Goal: Task Accomplishment & Management: Manage account settings

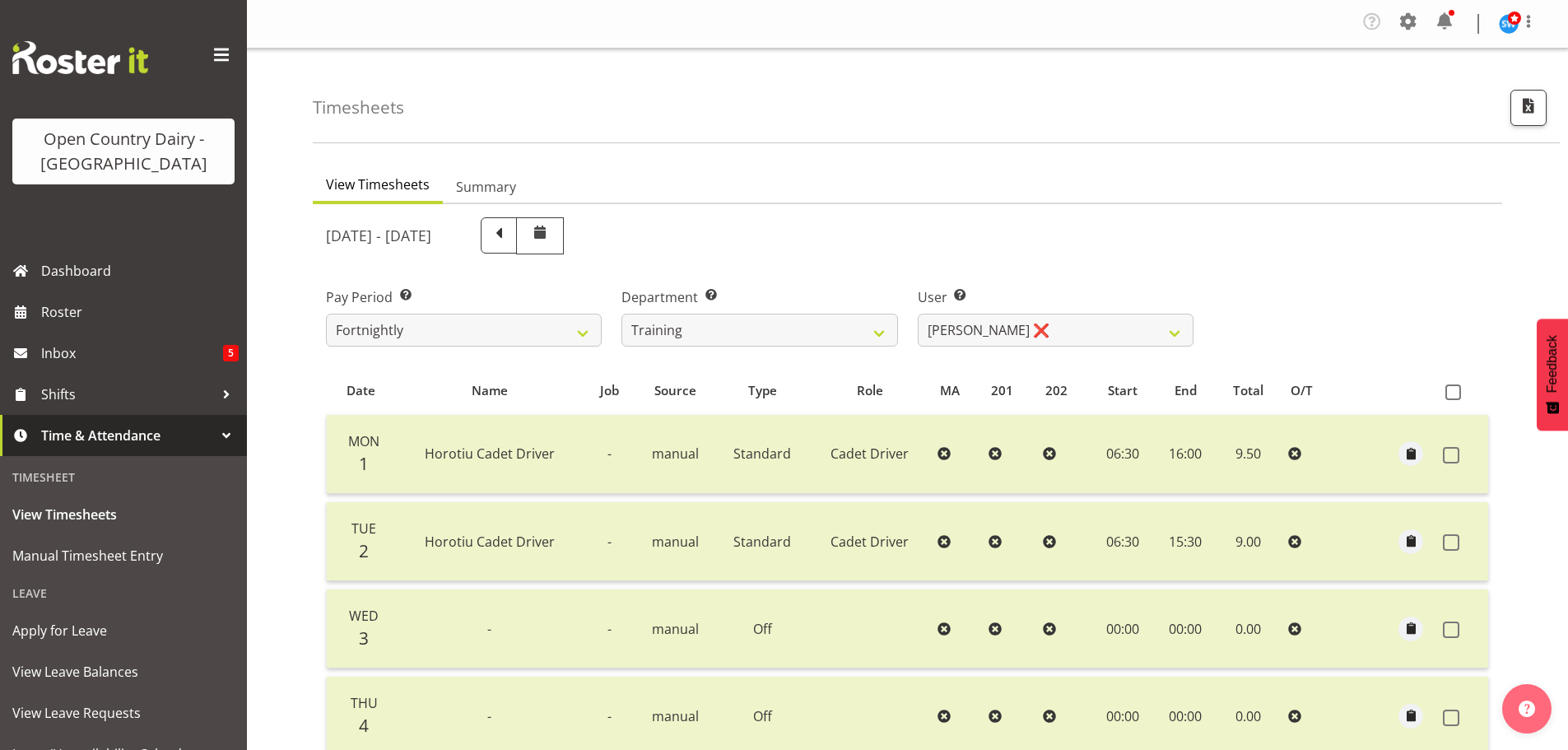
select select "763"
select select "11195"
click at [781, 324] on select "701 702 703 704 705 706 707 708 709 710 711 712 713 714 715 716 717 718 719 720" at bounding box center [759, 328] width 276 height 33
click at [622, 312] on select "701 702 703 704 705 706 707 708 709 710 711 712 713 714 715 716 717 718 719 720" at bounding box center [759, 328] width 276 height 33
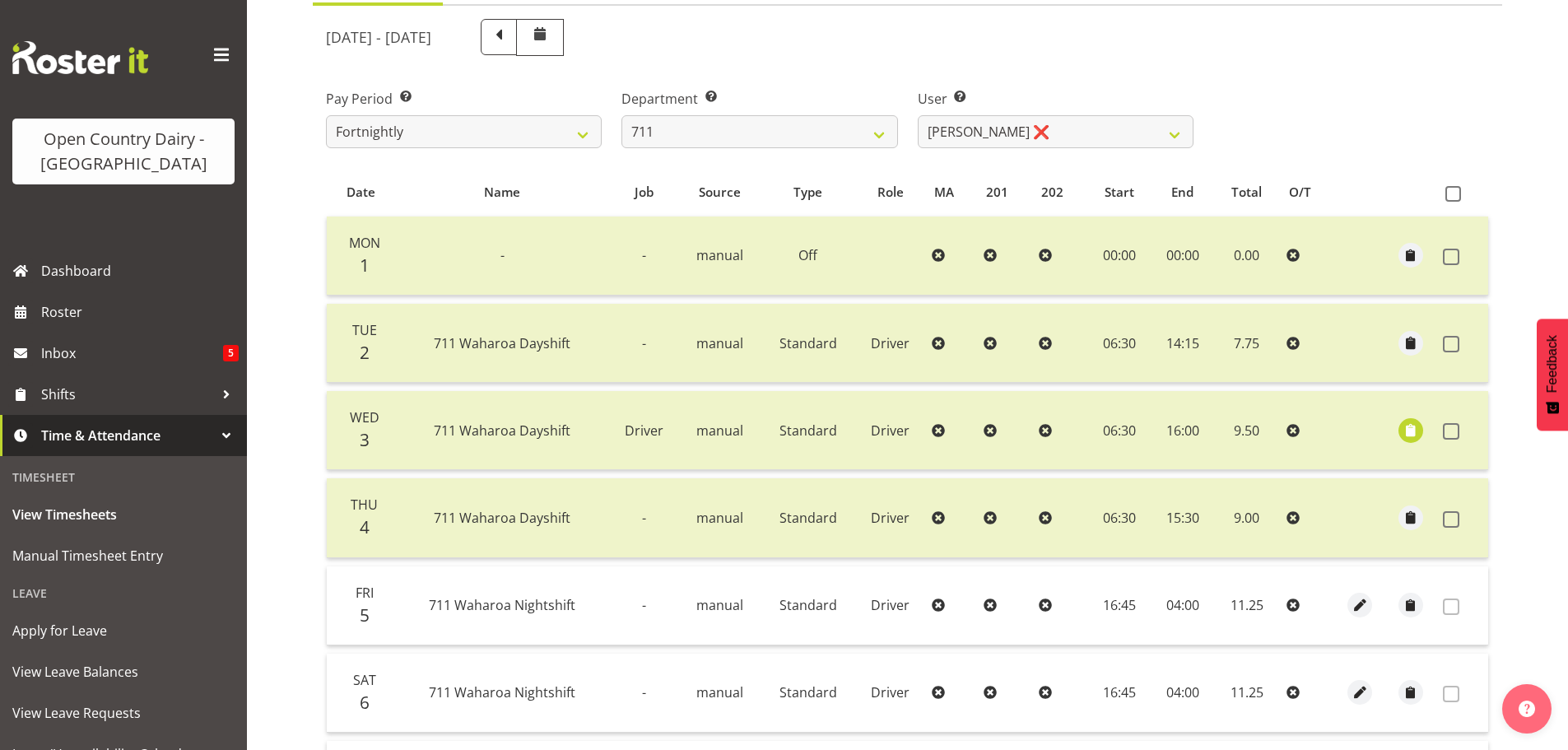
scroll to position [0, 0]
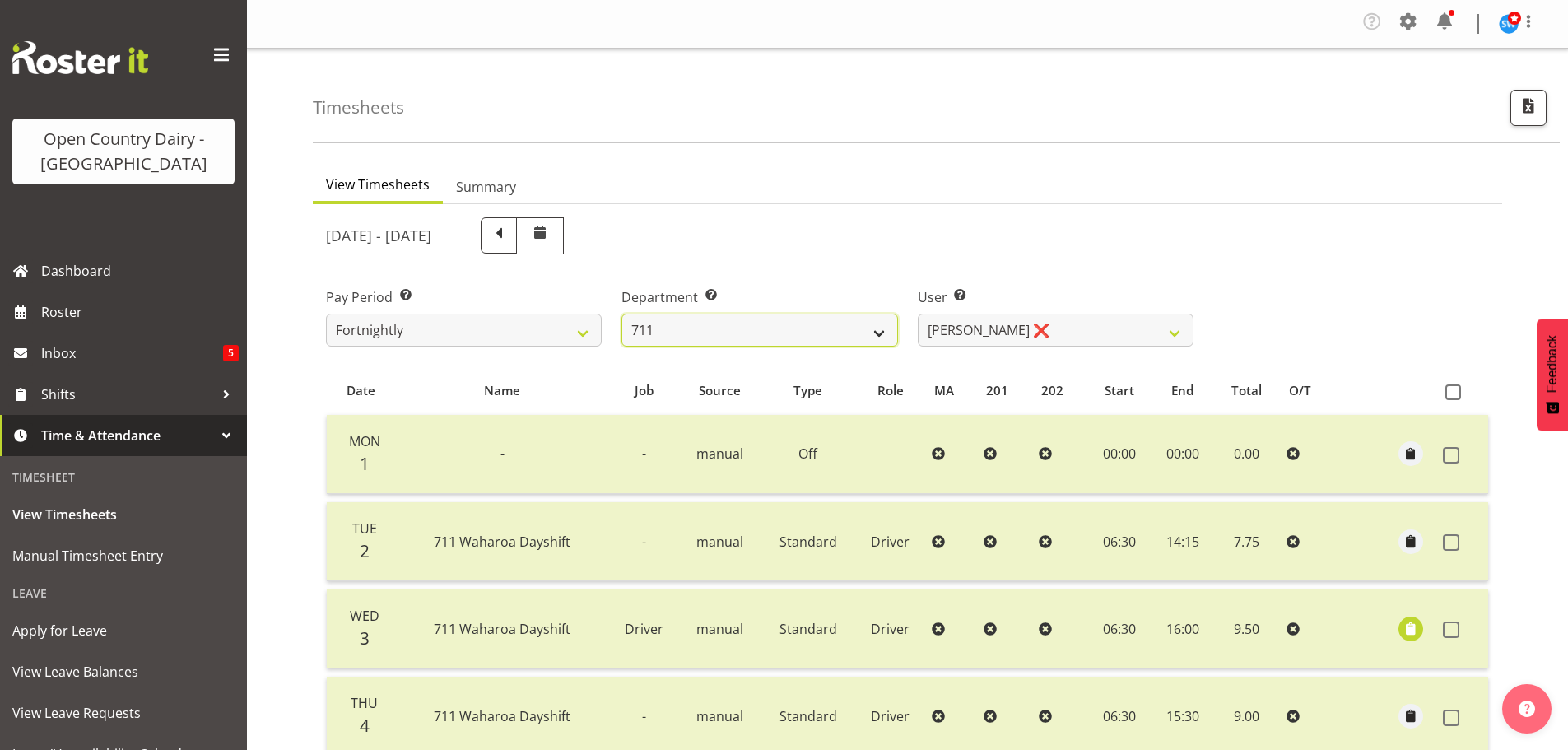
click at [819, 321] on select "701 702 703 704 705 706 707 708 709 710 711 712 713 714 715 716 717 718 719 720" at bounding box center [759, 329] width 276 height 33
select select "823"
click at [622, 313] on select "701 702 703 704 705 706 707 708 709 710 711 712 713 714 715 716 717 718 719 720" at bounding box center [759, 329] width 276 height 33
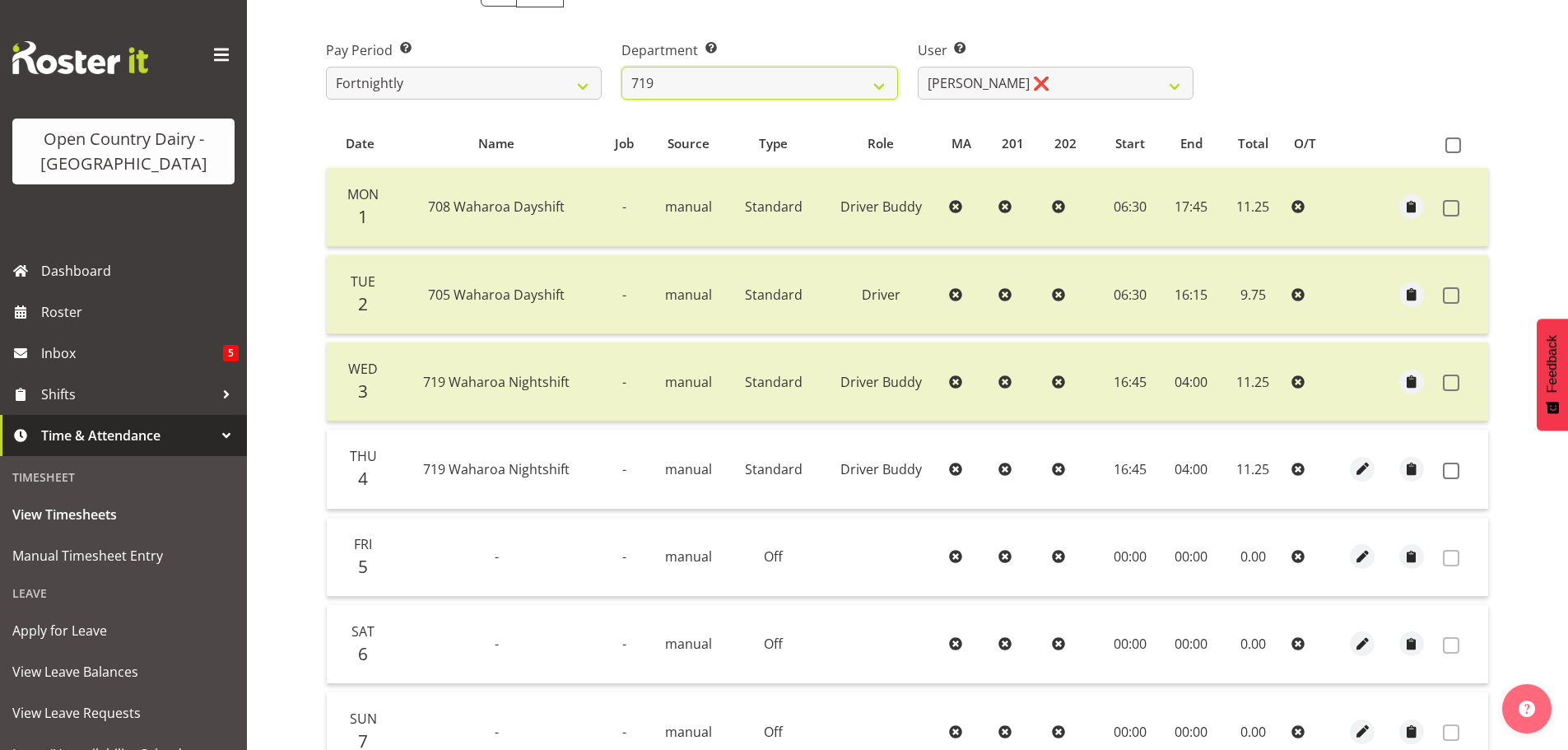
scroll to position [413, 0]
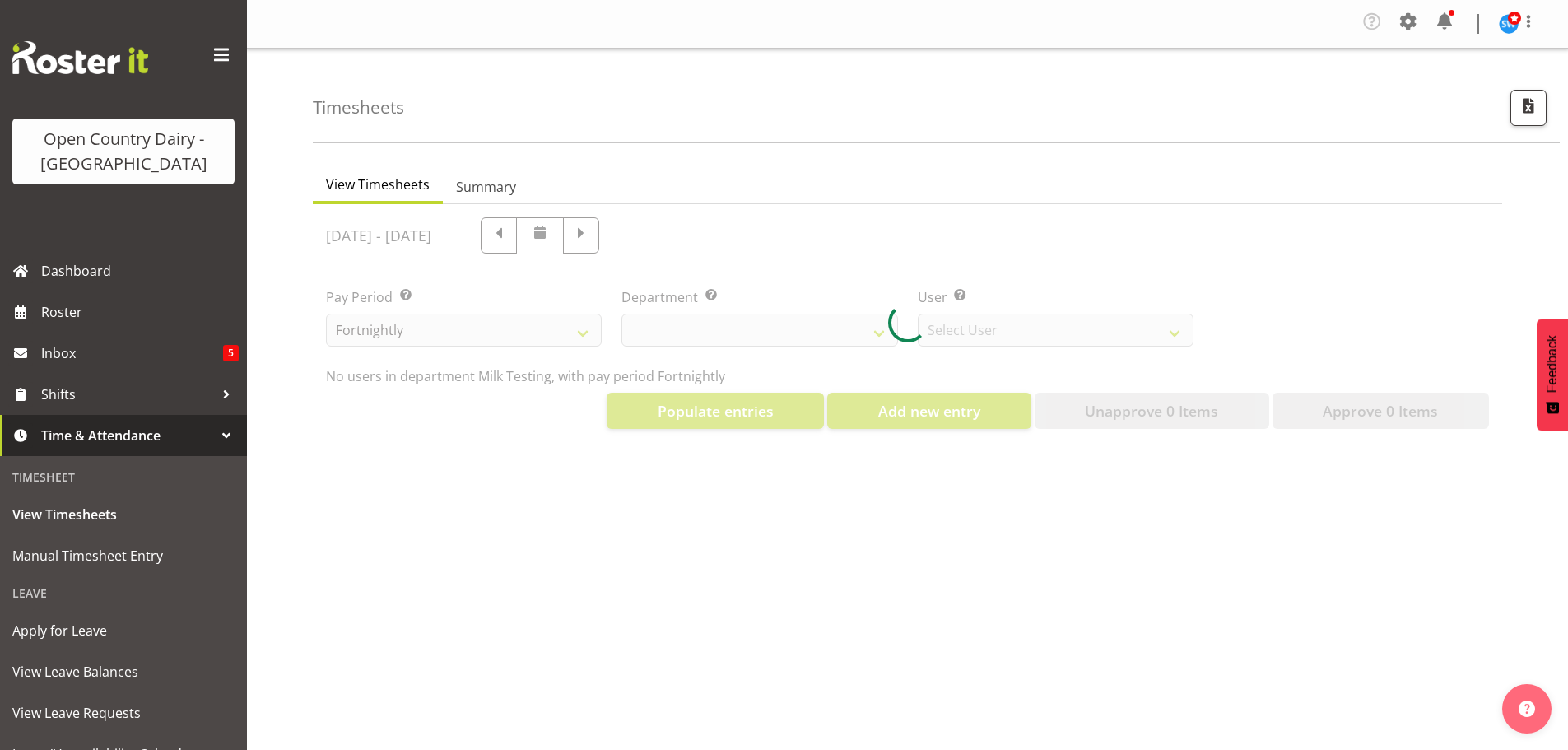
scroll to position [76, 0]
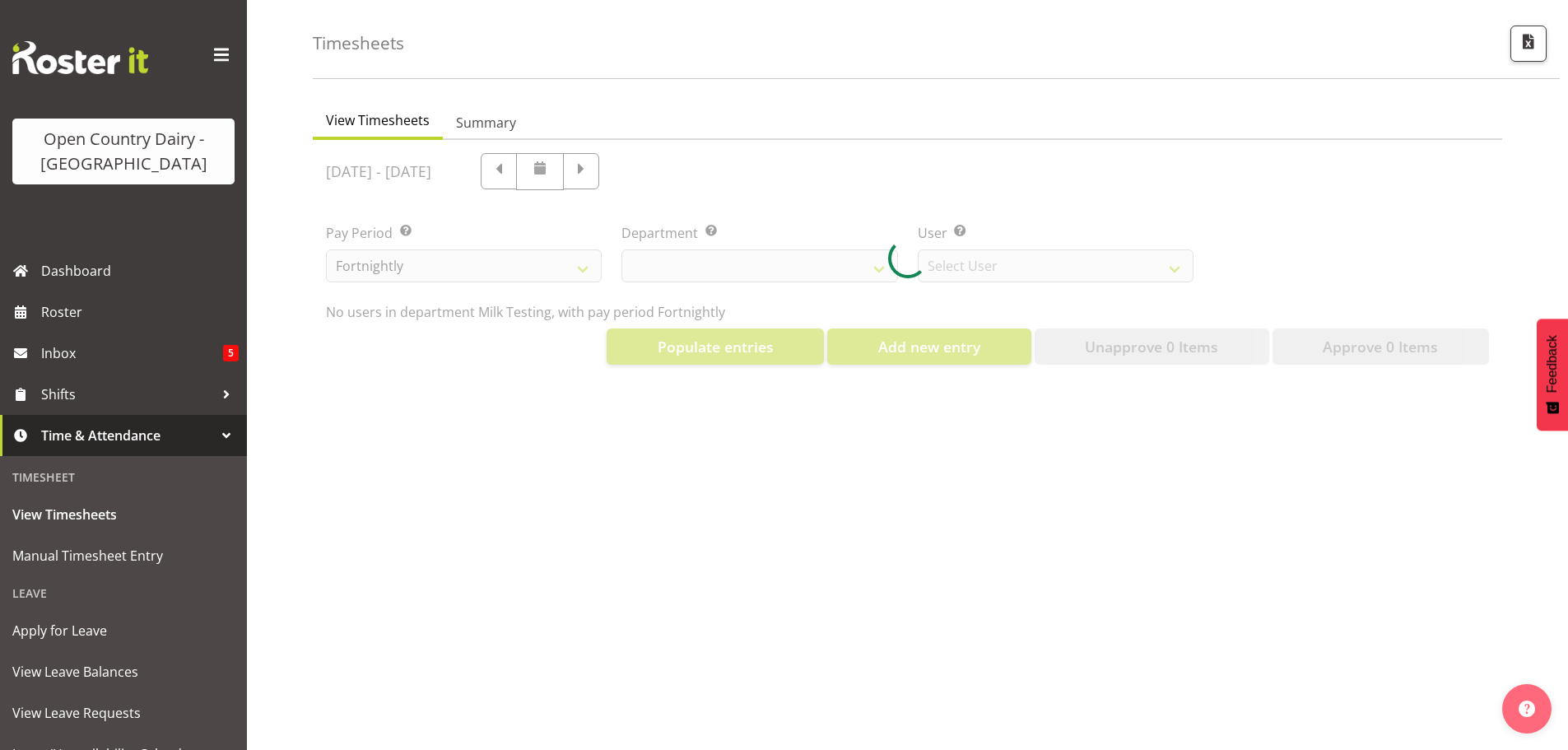
select select "733"
select select "7414"
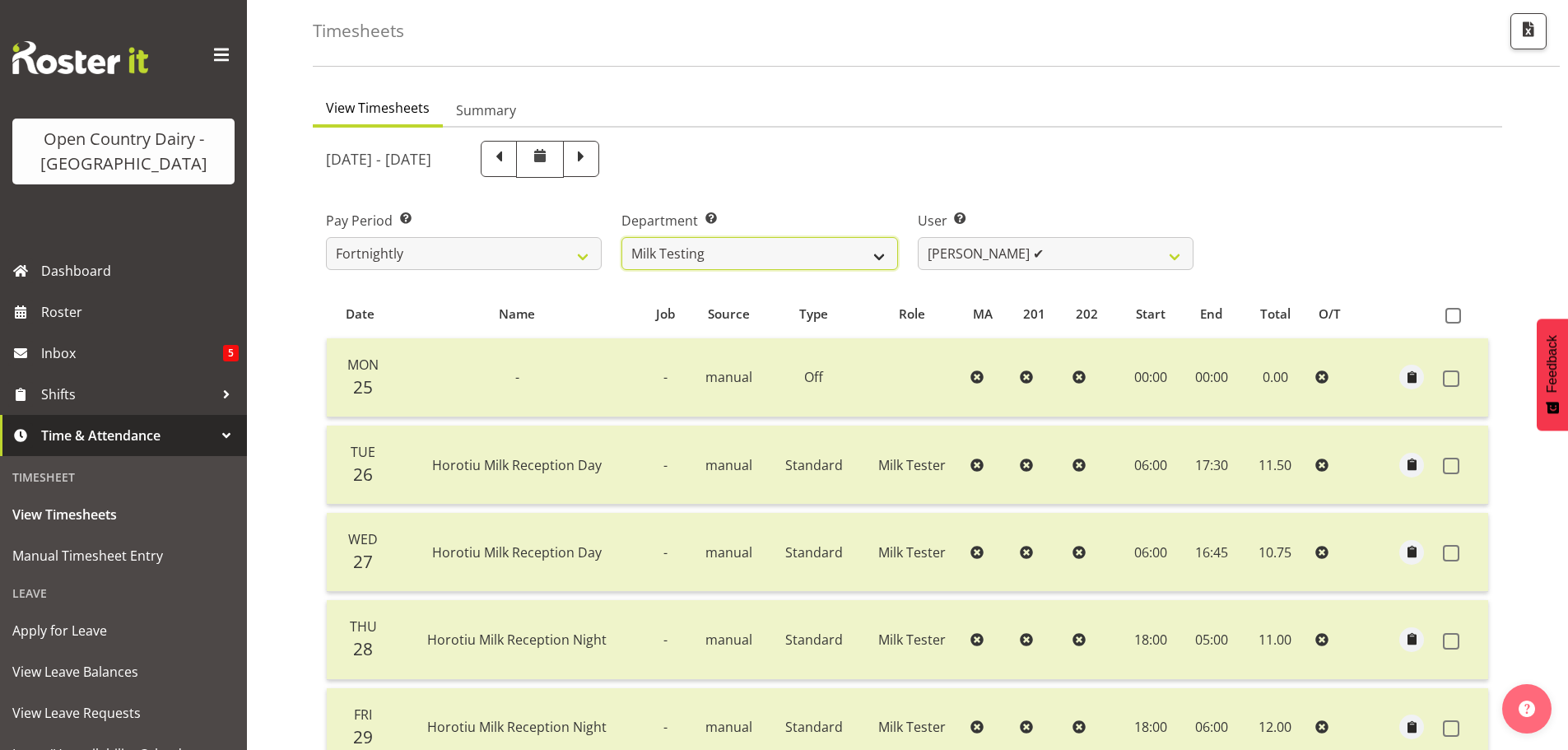
click at [788, 257] on select "701 702 703 704 705 706 707 708 709 710 711 712 713 714 715 716 717 718 719 720" at bounding box center [759, 253] width 276 height 33
select select "757"
click at [622, 237] on select "701 702 703 704 705 706 707 708 709 710 711 712 713 714 715 716 717 718 719 720" at bounding box center [759, 253] width 276 height 33
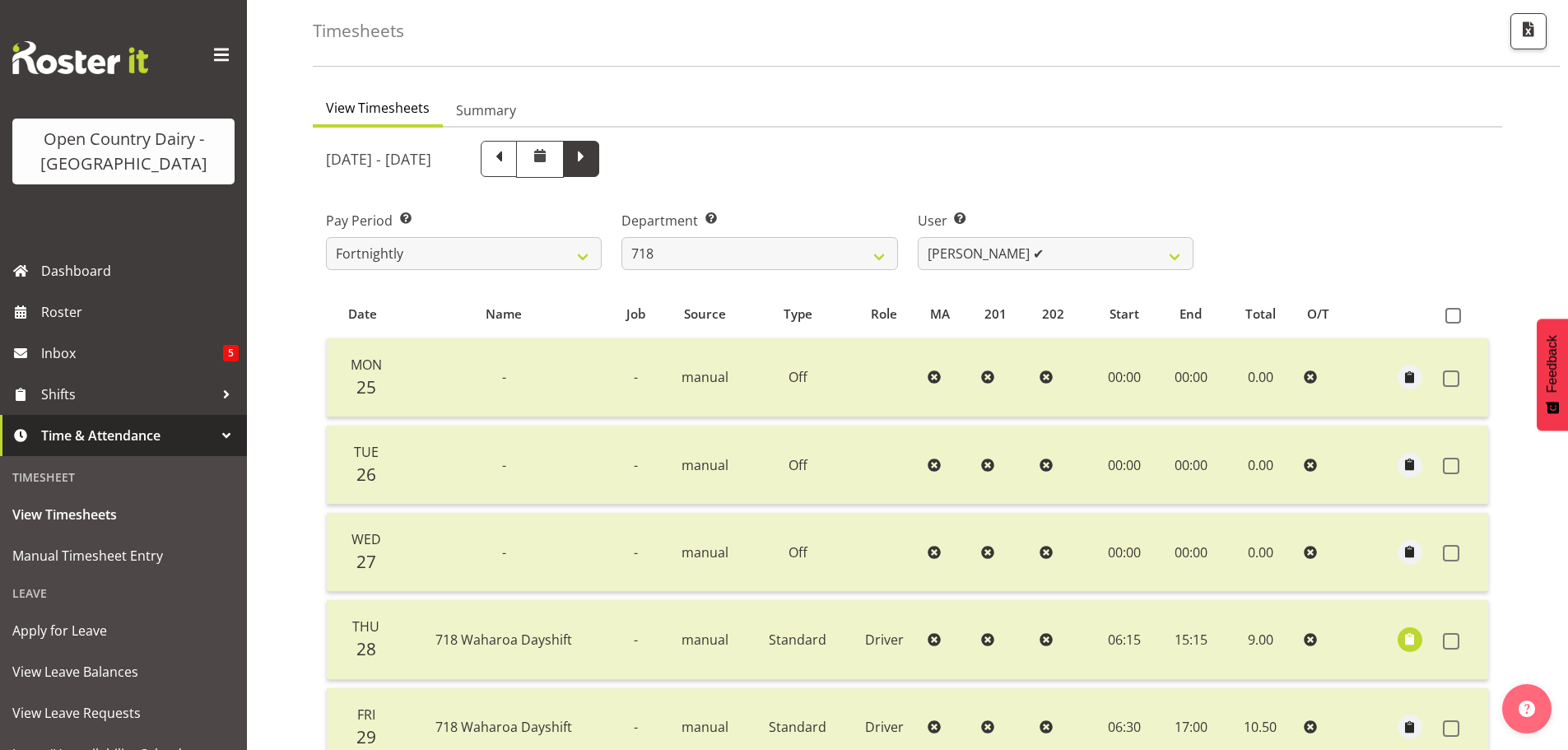
click at [599, 157] on span at bounding box center [581, 158] width 36 height 36
select select
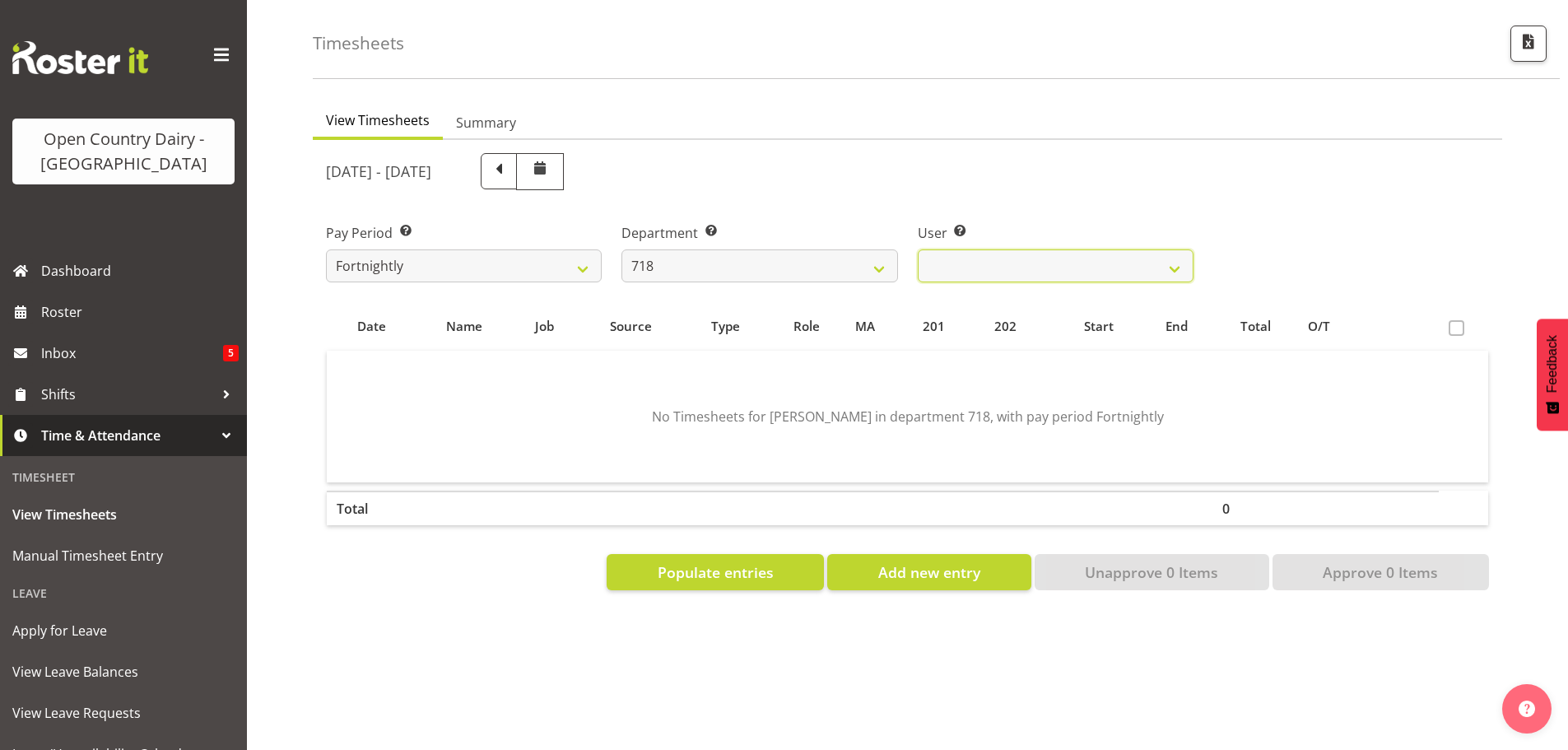
click at [1052, 235] on div "User Select user. Note: This is filtered down by the previous two drop-down ite…" at bounding box center [1055, 252] width 276 height 59
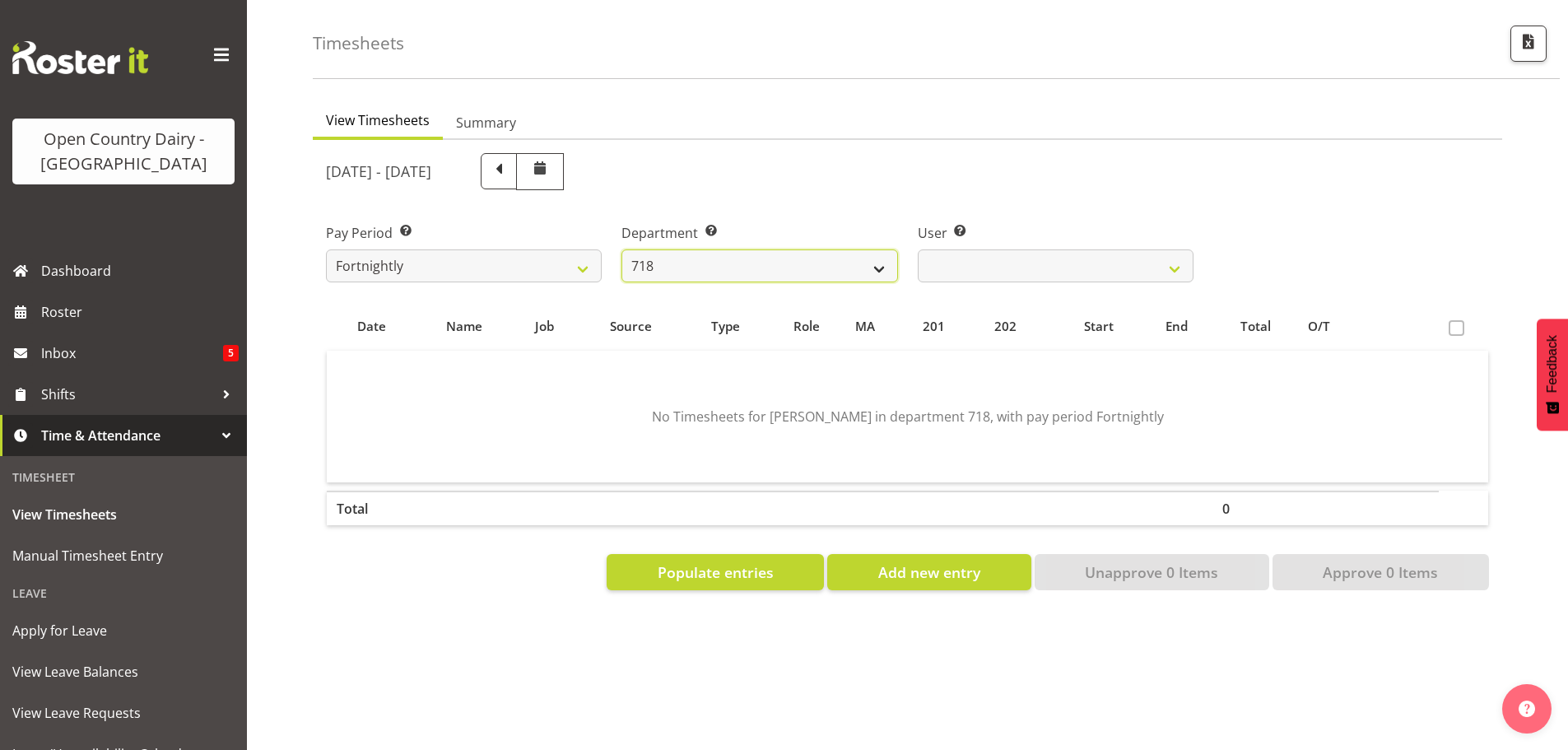
click at [714, 250] on select "701 702 703 704 705 706 707 708 709 710 711 712 713 714 715 716 717 718 719 720" at bounding box center [759, 266] width 276 height 33
select select "823"
click at [622, 250] on select "701 702 703 704 705 706 707 708 709 710 711 712 713 714 715 716 717 718 719 720" at bounding box center [759, 266] width 276 height 33
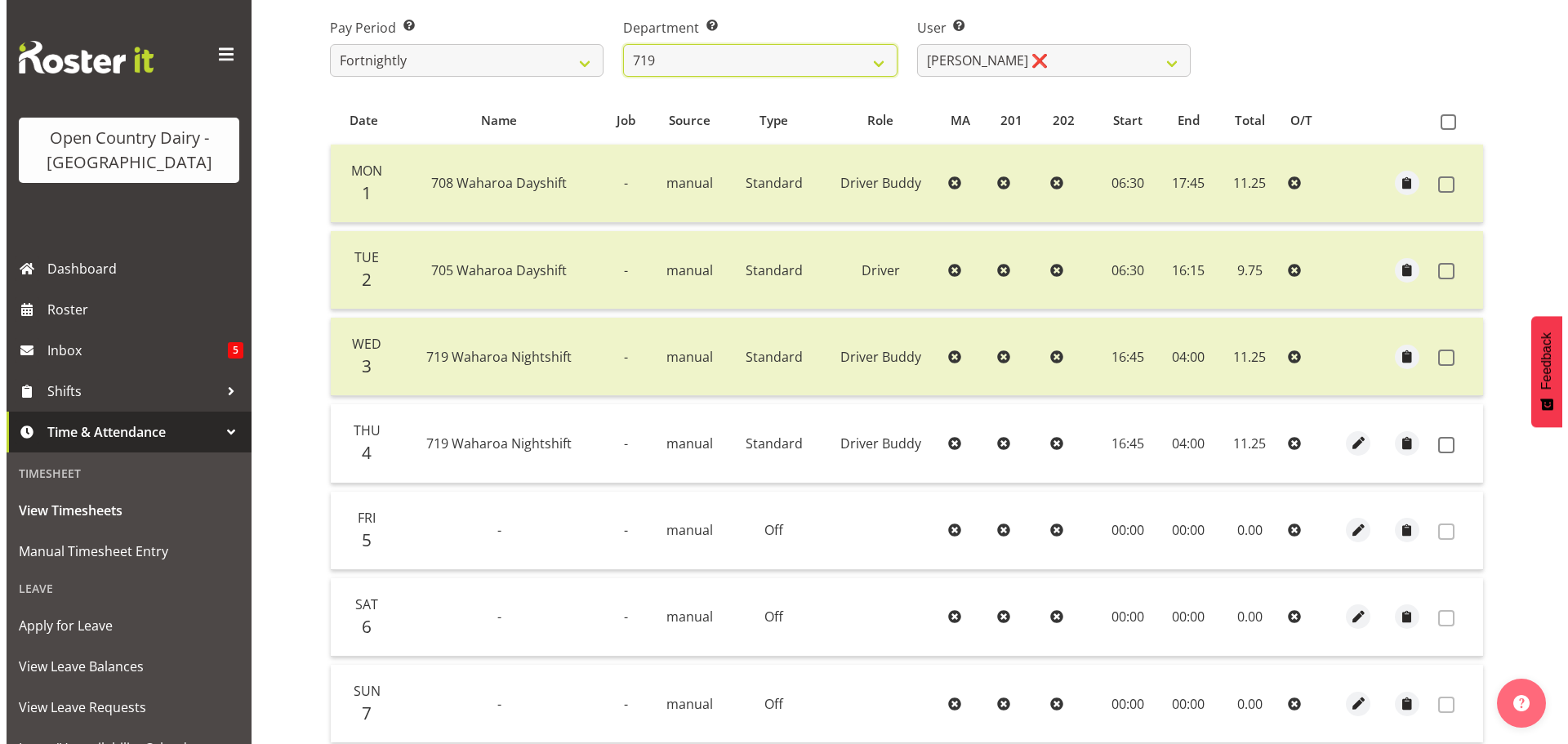
scroll to position [239, 0]
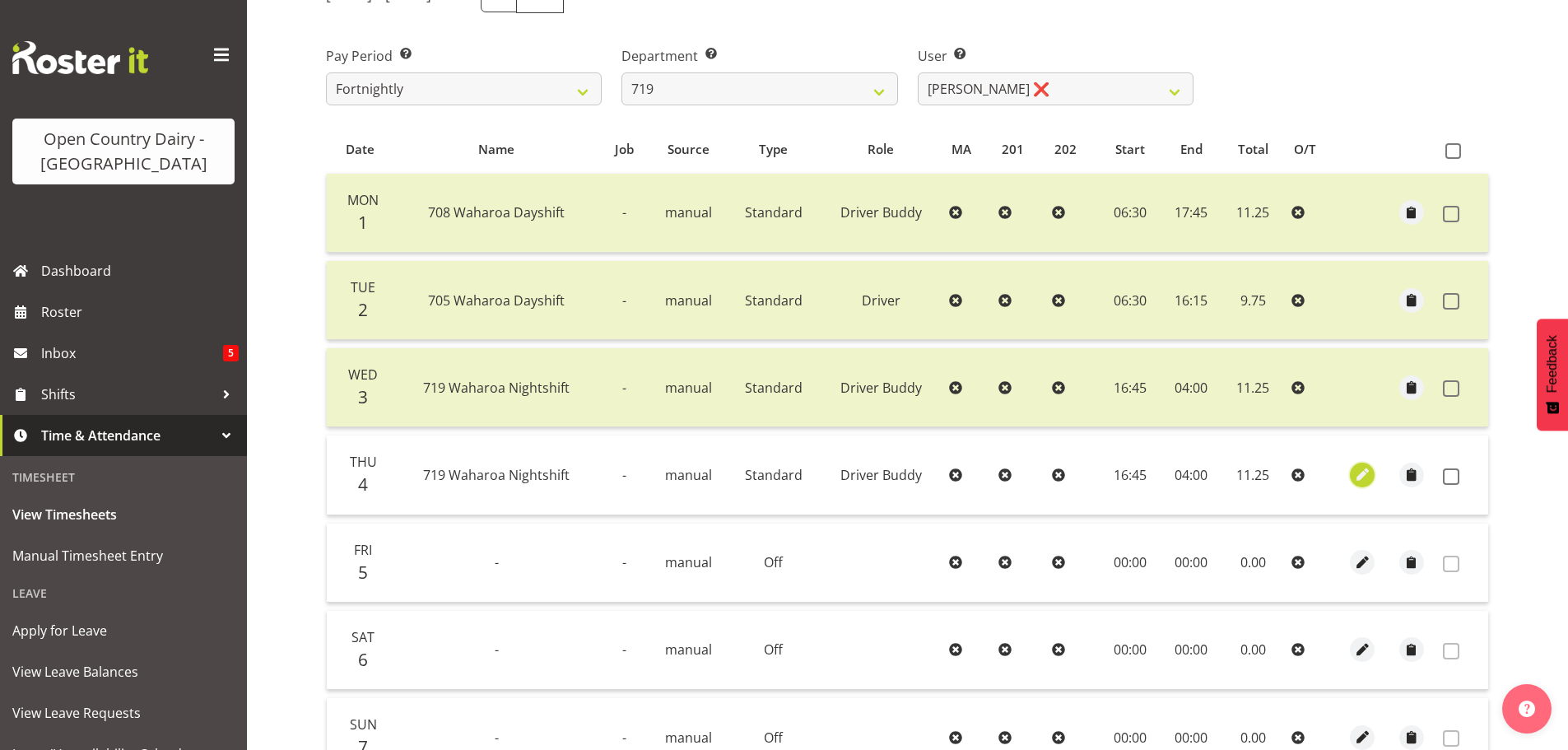
click at [1364, 470] on span "button" at bounding box center [1363, 474] width 19 height 19
select select "1436"
select select "Standard"
select select "tertiary"
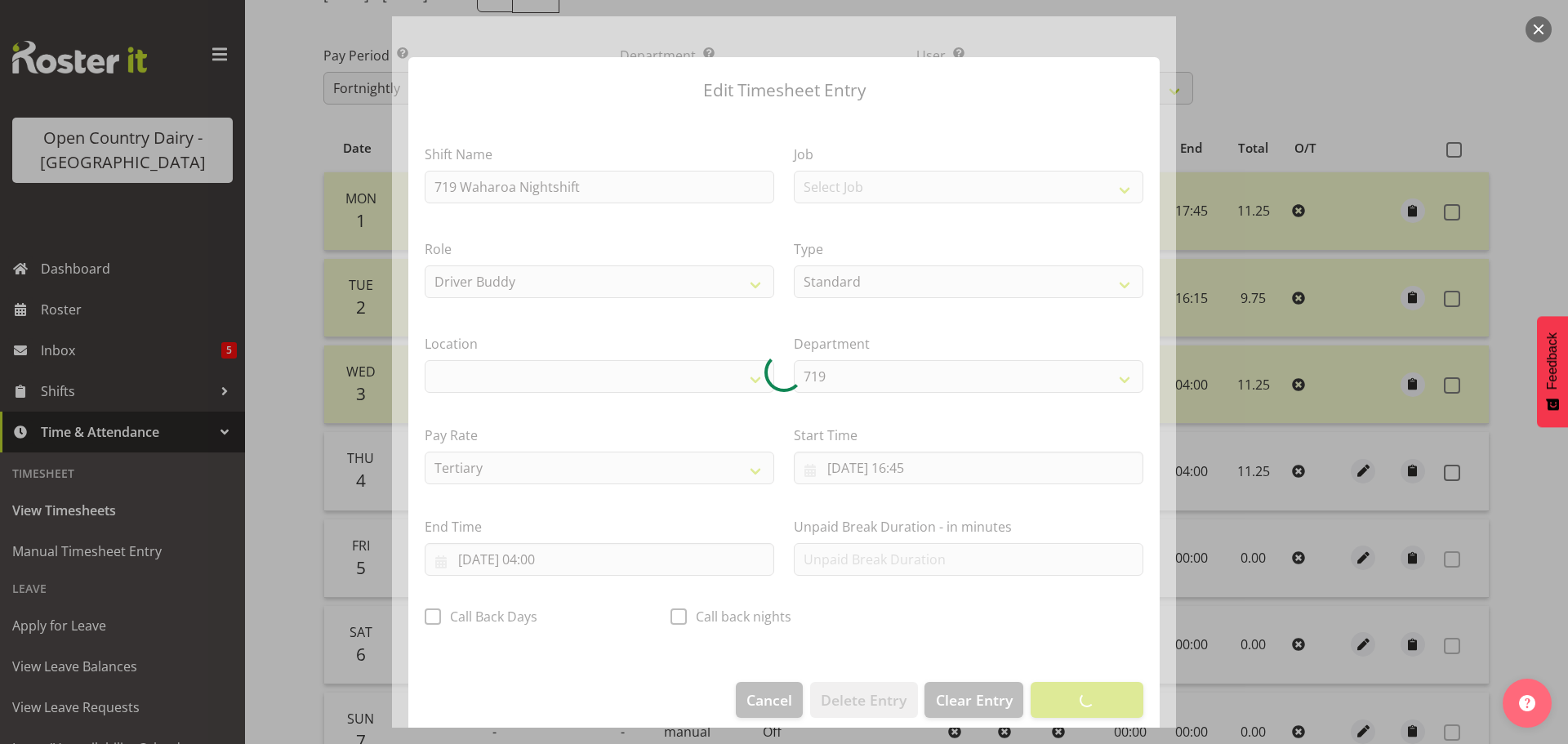
select select "1054"
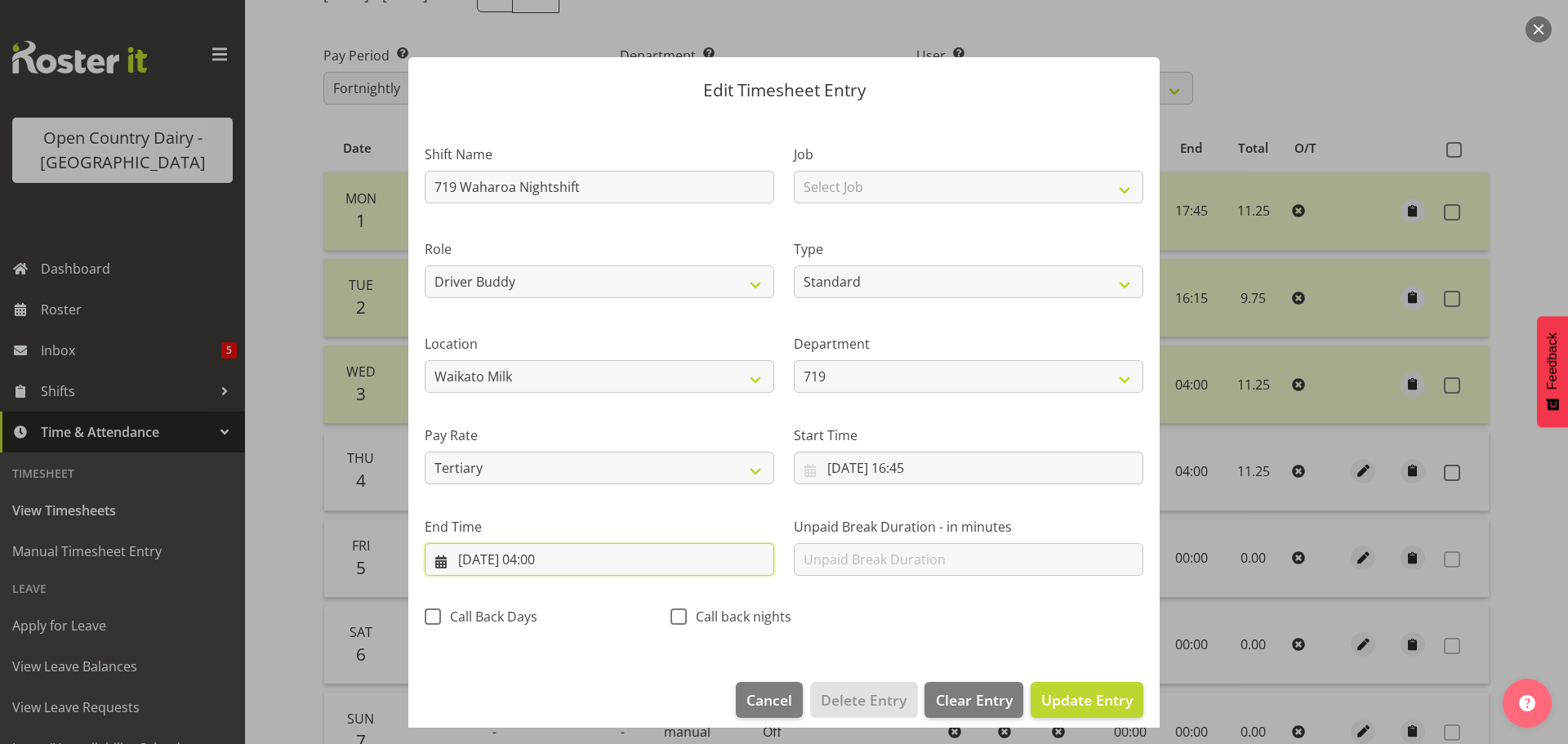
click at [541, 561] on input "[DATE] 04:00" at bounding box center [599, 559] width 349 height 32
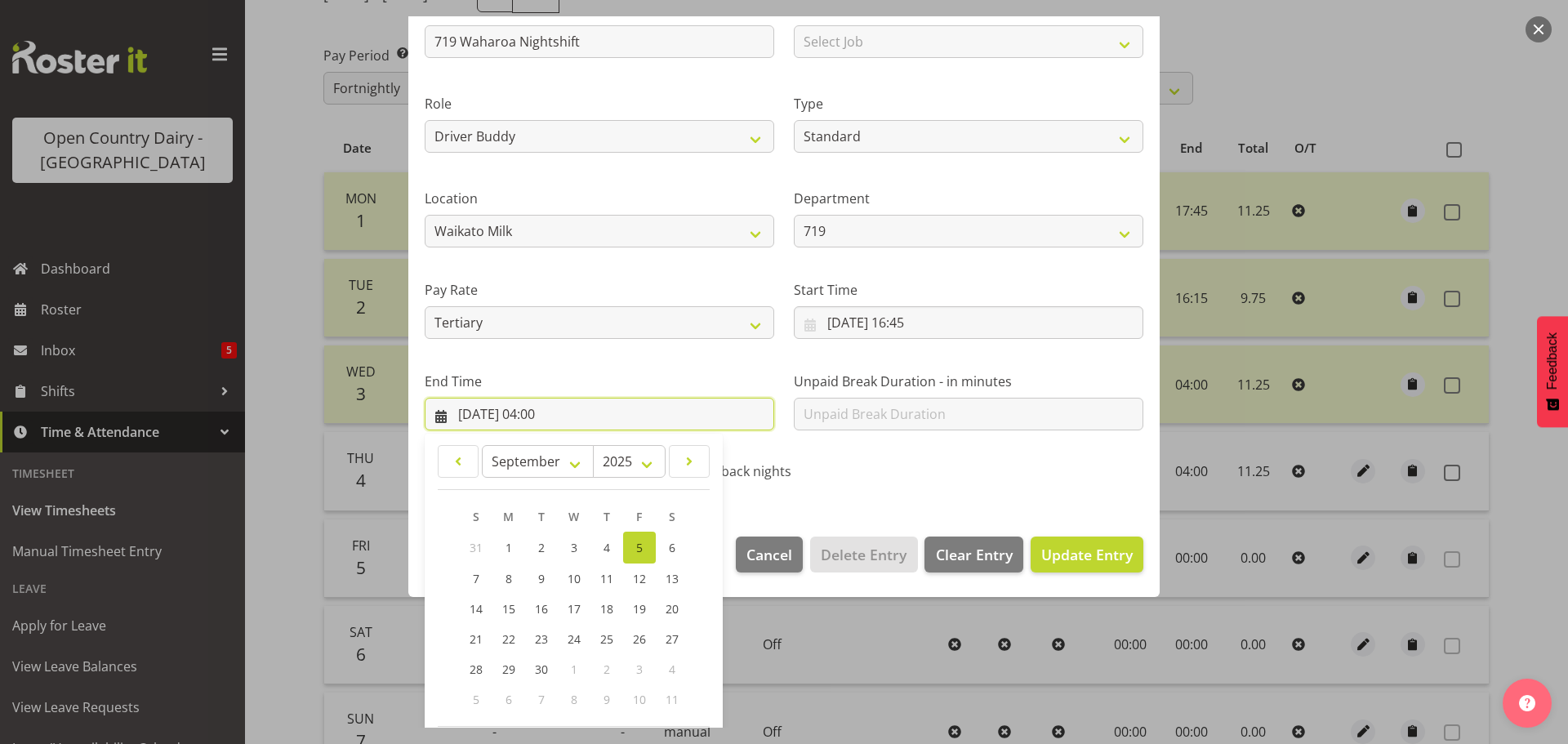
scroll to position [221, 0]
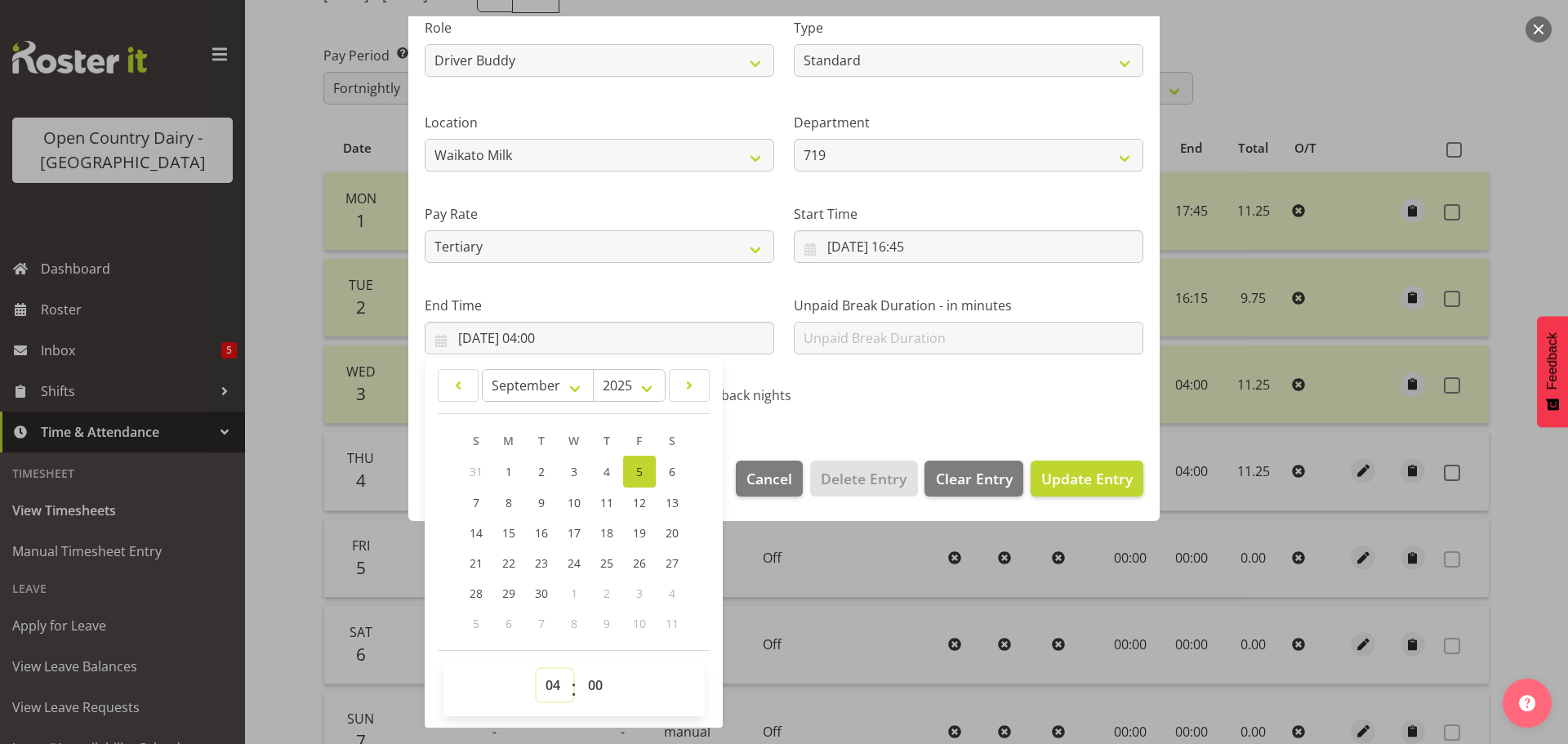
click at [558, 680] on select "00 01 02 03 04 05 06 07 08 09 10 11 12 13 14 15 16 17 18 19 20 21 22 23" at bounding box center [555, 685] width 37 height 32
click at [536, 669] on select "00 01 02 03 04 05 06 07 08 09 10 11 12 13 14 15 16 17 18 19 20 21 22 23" at bounding box center [555, 685] width 37 height 32
click at [561, 681] on select "00 01 02 03 04 05 06 07 08 09 10 11 12 13 14 15 16 17 18 19 20 21 22 23" at bounding box center [555, 685] width 37 height 32
select select "3"
click at [536, 669] on select "00 01 02 03 04 05 06 07 08 09 10 11 12 13 14 15 16 17 18 19 20 21 22 23" at bounding box center [555, 685] width 37 height 32
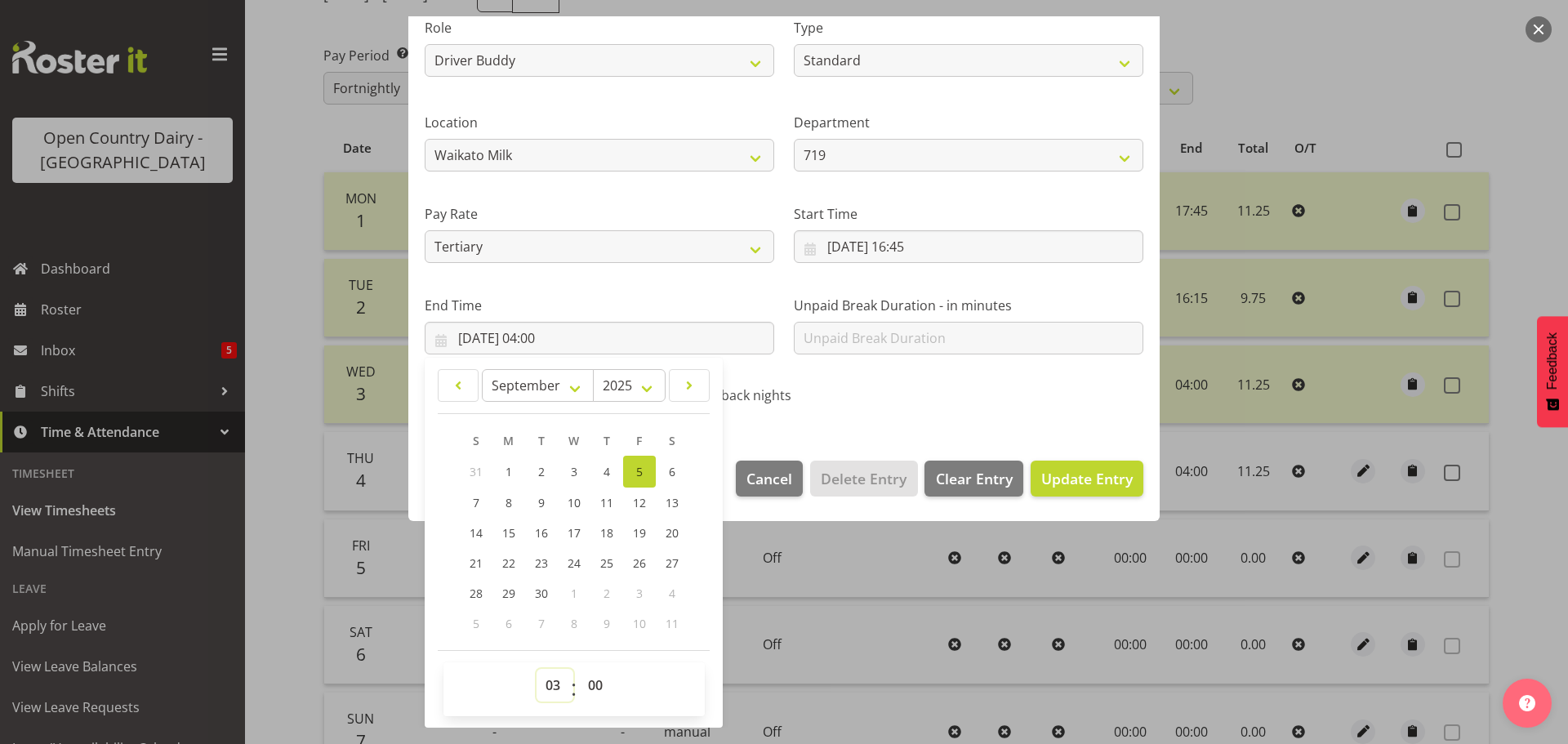
type input "[DATE] 03:00"
click at [599, 689] on select "00 01 02 03 04 05 06 07 08 09 10 11 12 13 14 15 16 17 18 19 20 21 22 23 24 25 2…" at bounding box center [598, 685] width 37 height 32
select select "15"
click at [579, 669] on select "00 01 02 03 04 05 06 07 08 09 10 11 12 13 14 15 16 17 18 19 20 21 22 23 24 25 2…" at bounding box center [598, 685] width 37 height 32
type input "[DATE] 03:15"
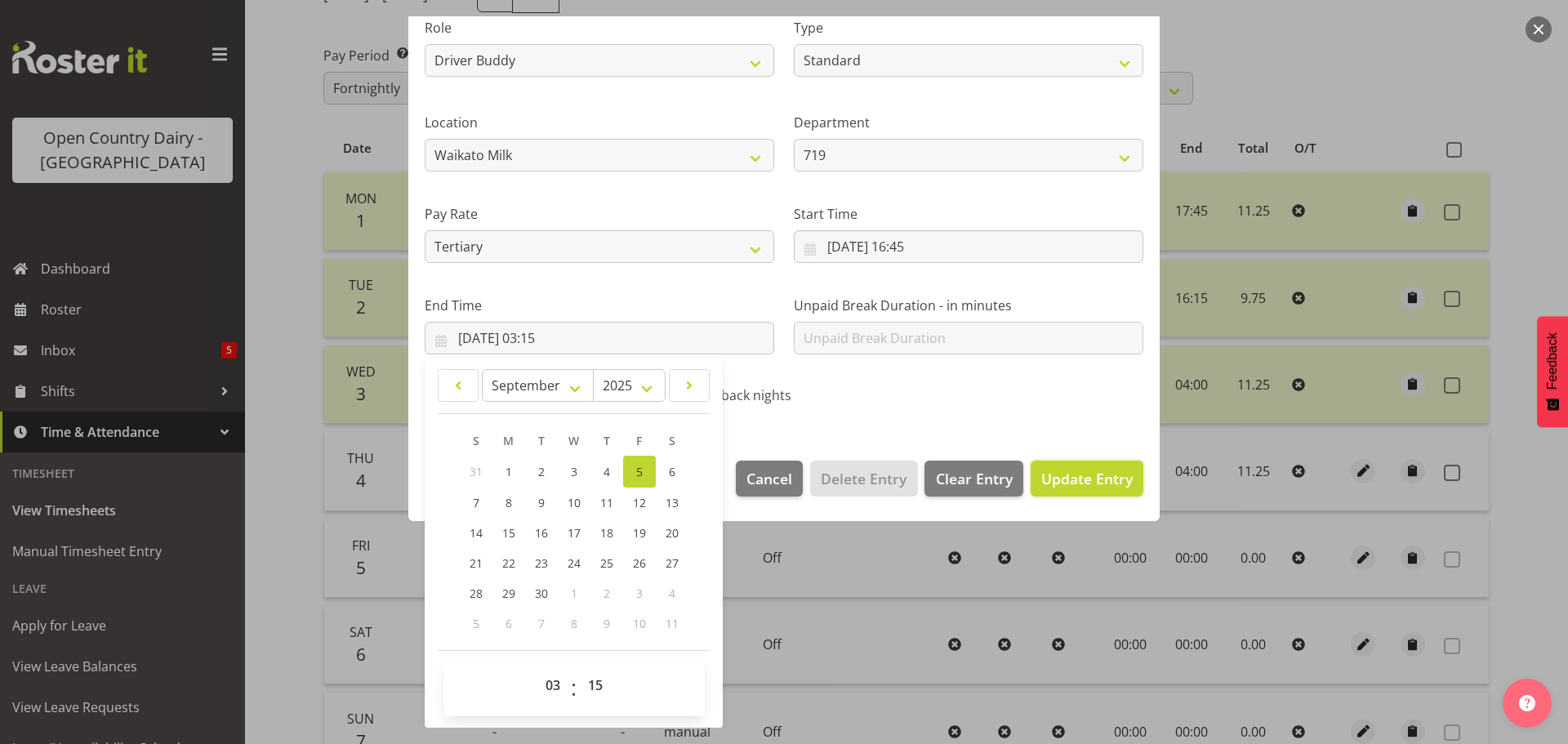
click at [1102, 481] on span "Update Entry" at bounding box center [1087, 479] width 91 height 20
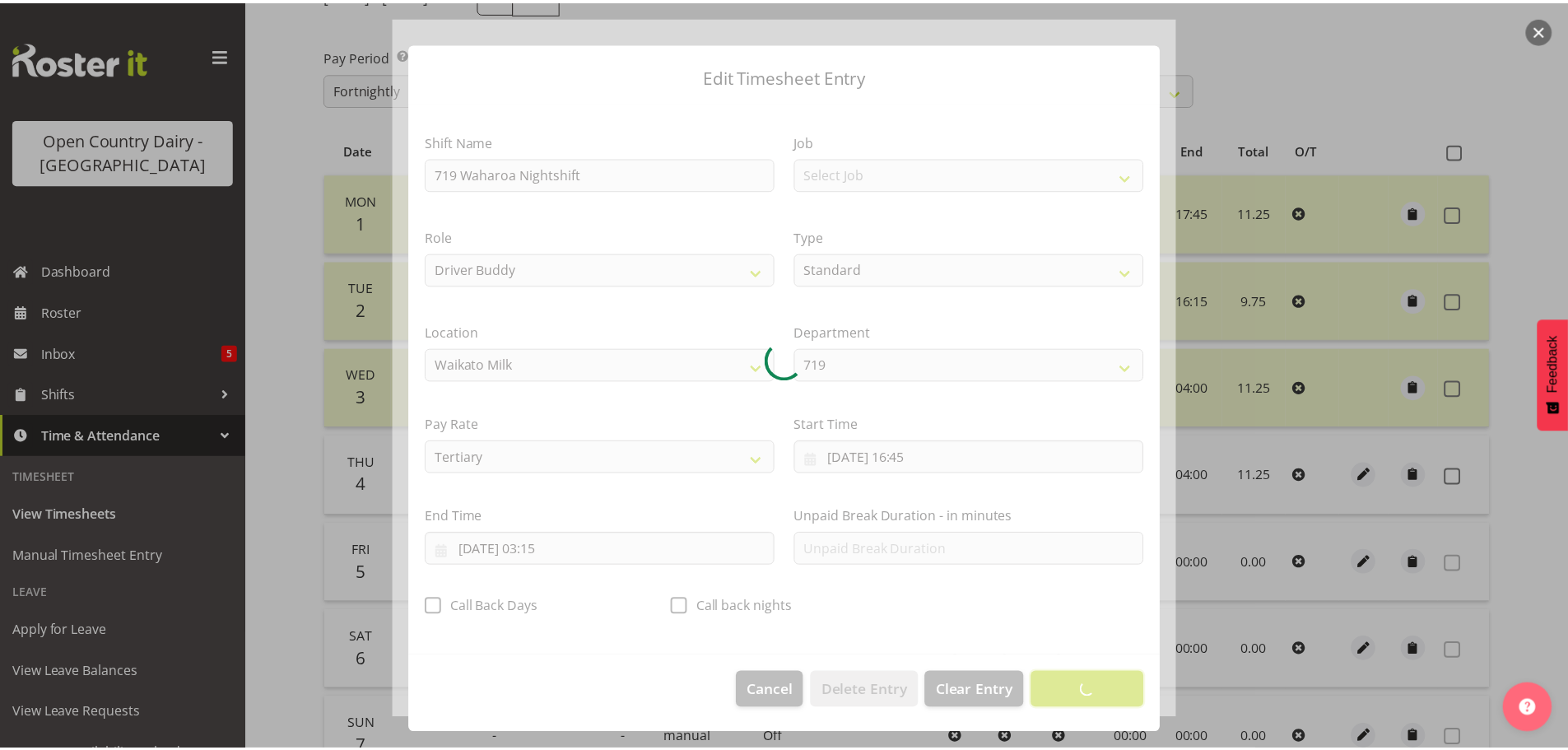
scroll to position [15, 0]
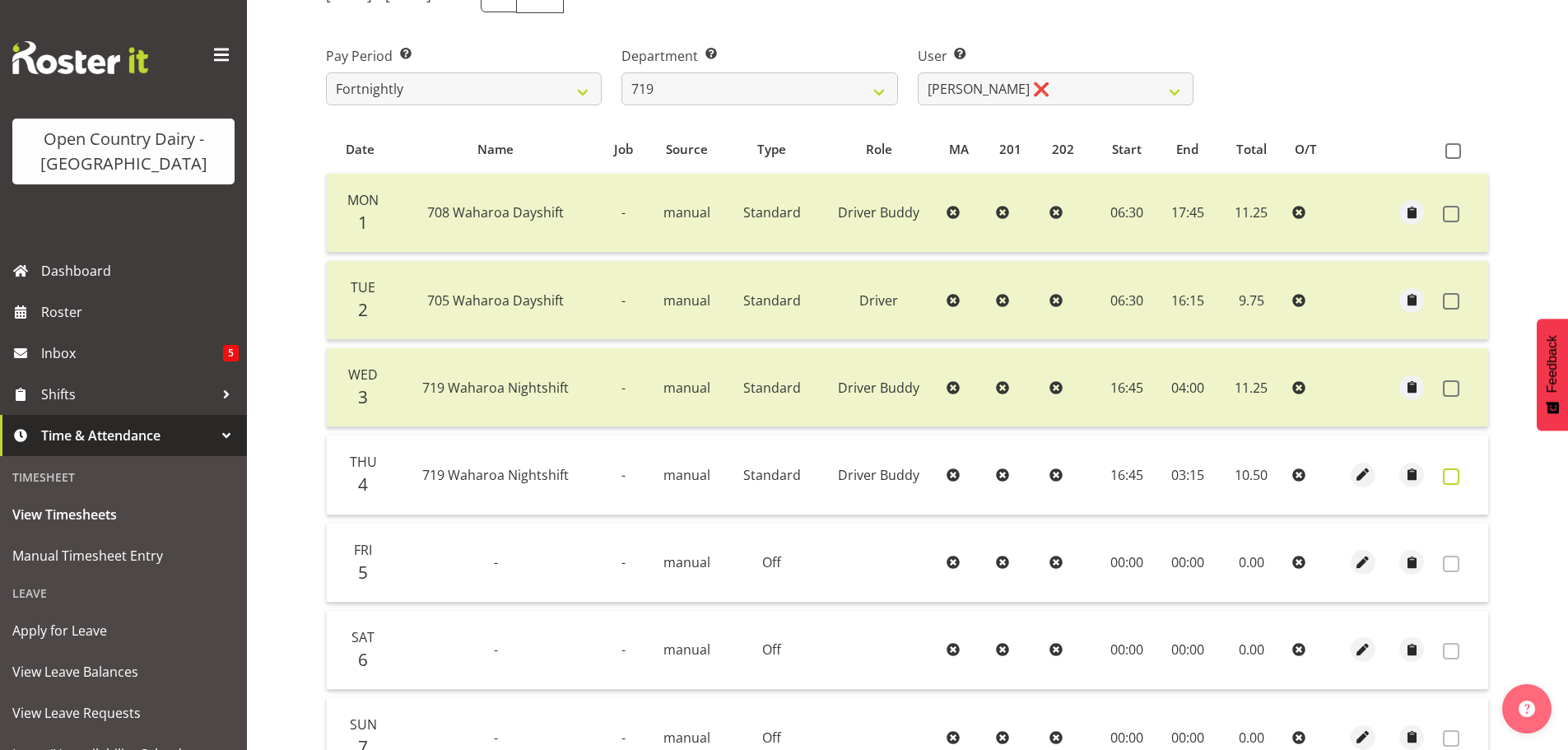
click at [1450, 478] on span at bounding box center [1452, 477] width 17 height 17
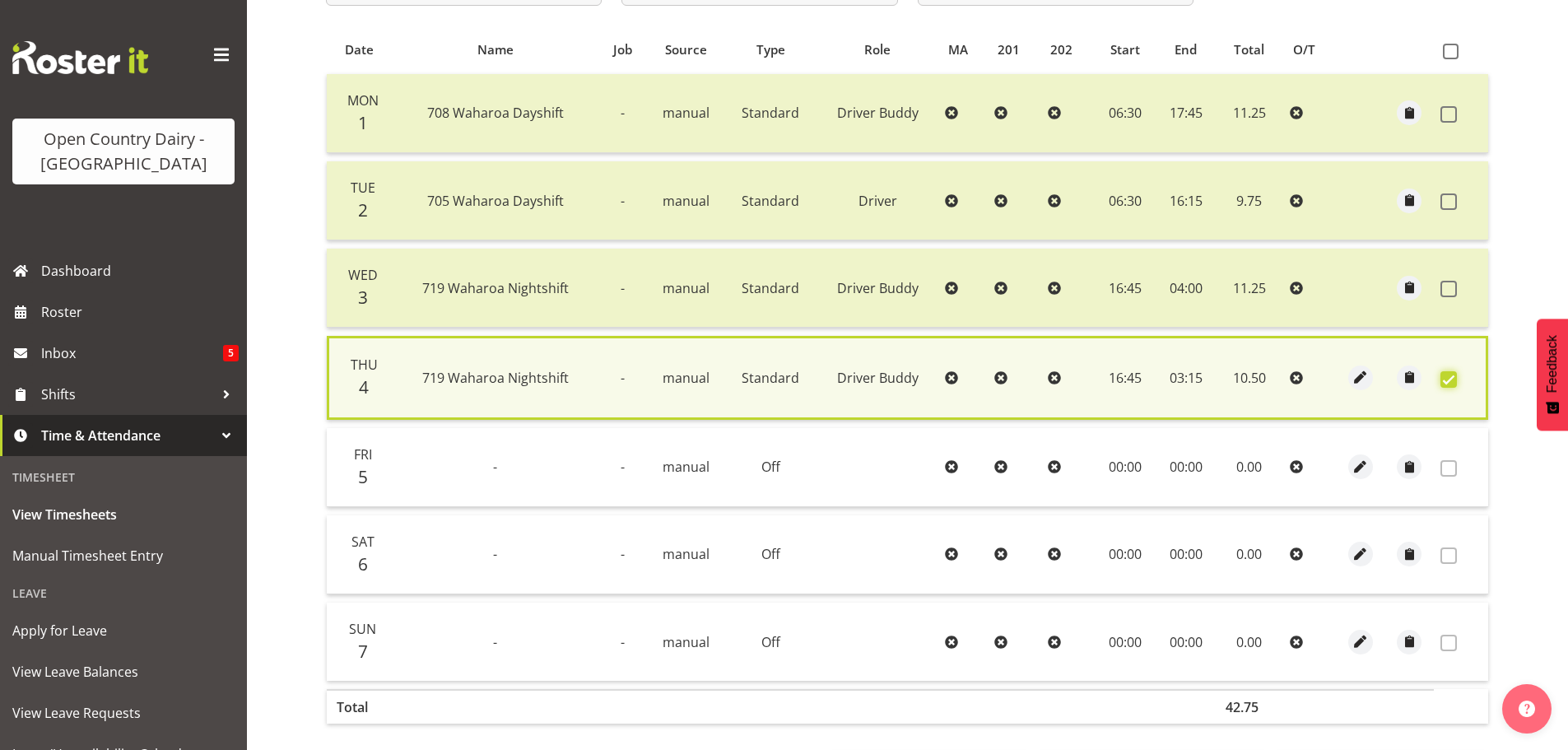
scroll to position [417, 0]
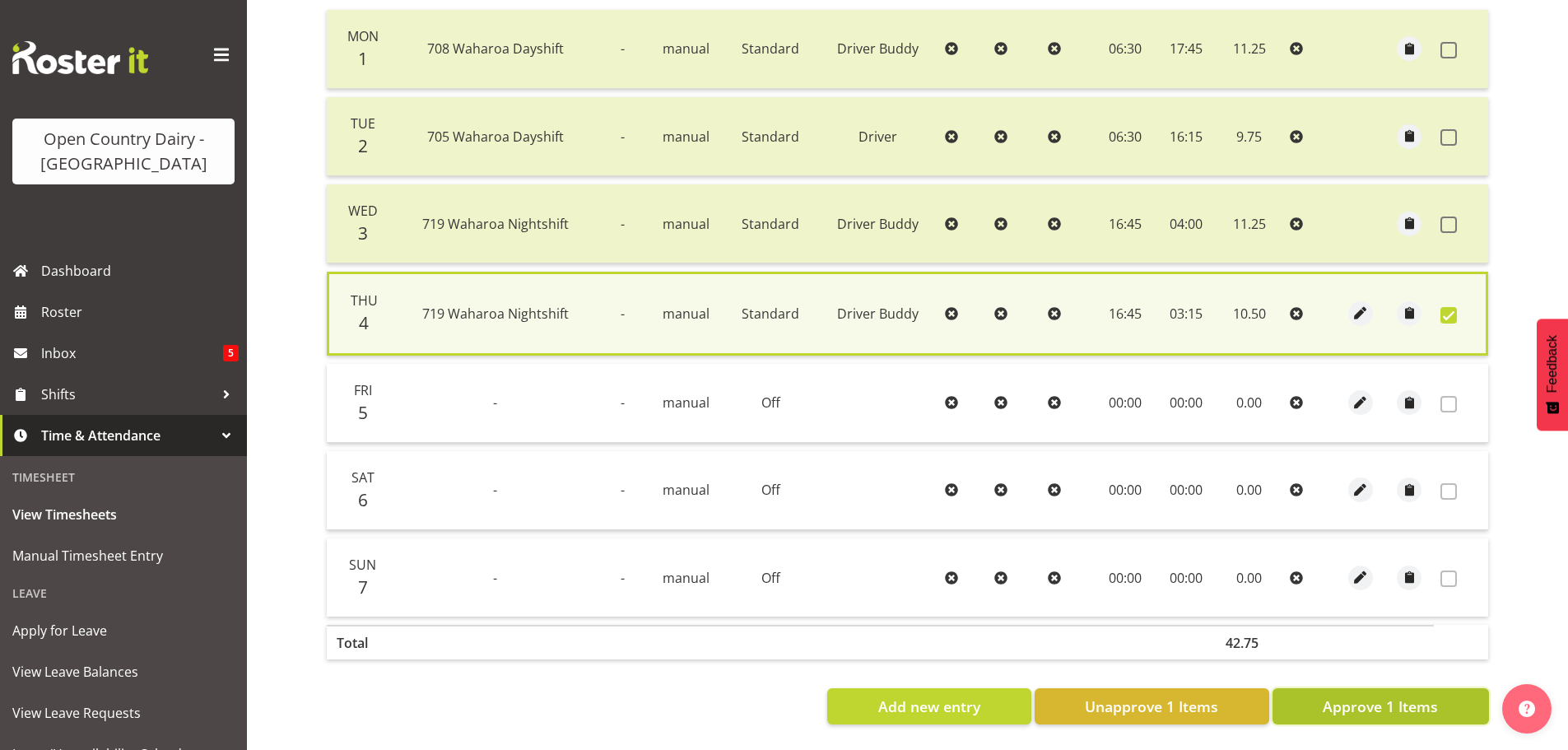
click at [1380, 703] on span "Approve 1 Items" at bounding box center [1381, 706] width 116 height 22
checkbox input "false"
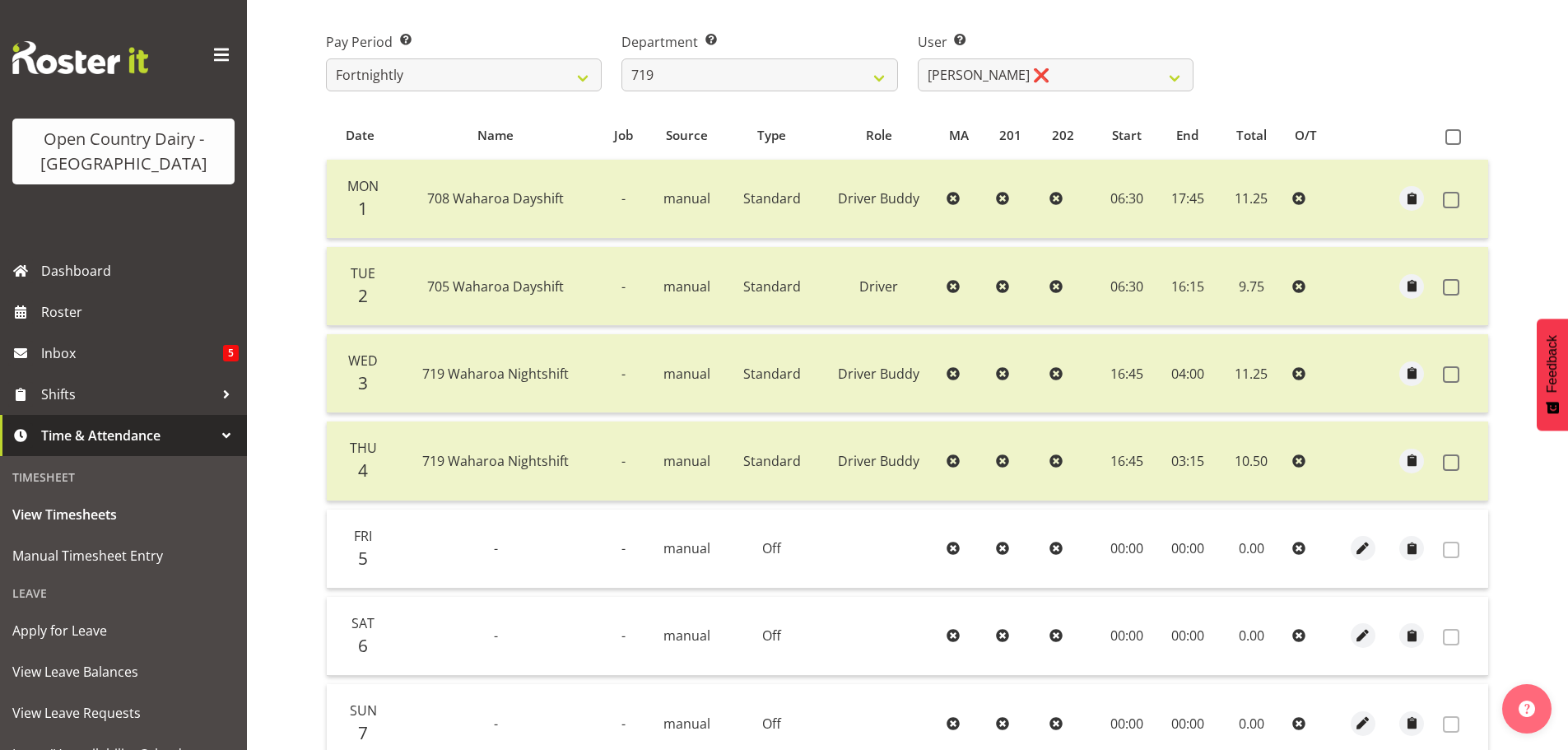
scroll to position [249, 0]
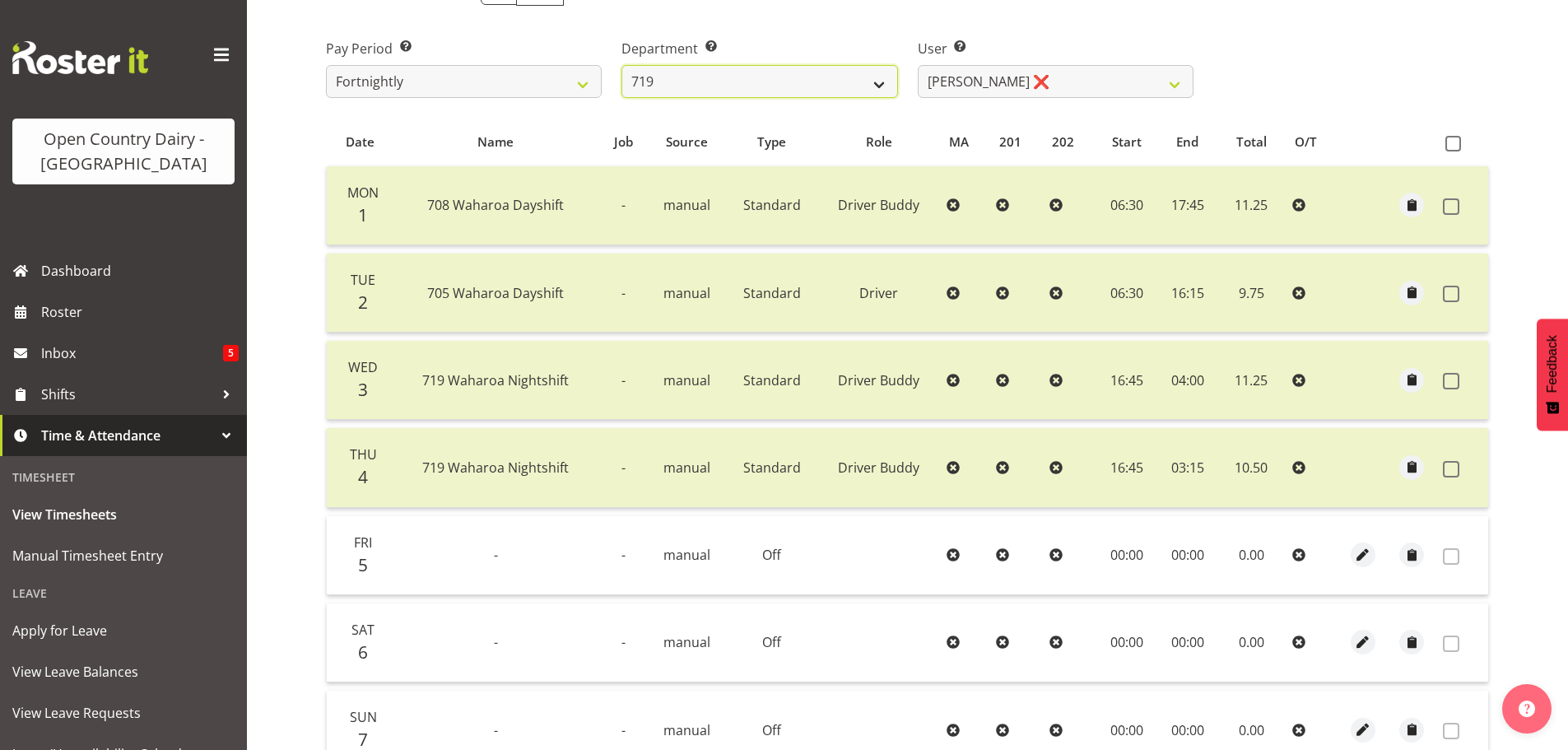
click at [864, 78] on select "701 702 703 704 705 706 707 708 709 710 711 712 713 714 715 716 717 718 719 720" at bounding box center [759, 81] width 276 height 33
select select "811"
click at [622, 65] on select "701 702 703 704 705 706 707 708 709 710 711 712 713 714 715 716 717 718 719 720" at bounding box center [759, 81] width 276 height 33
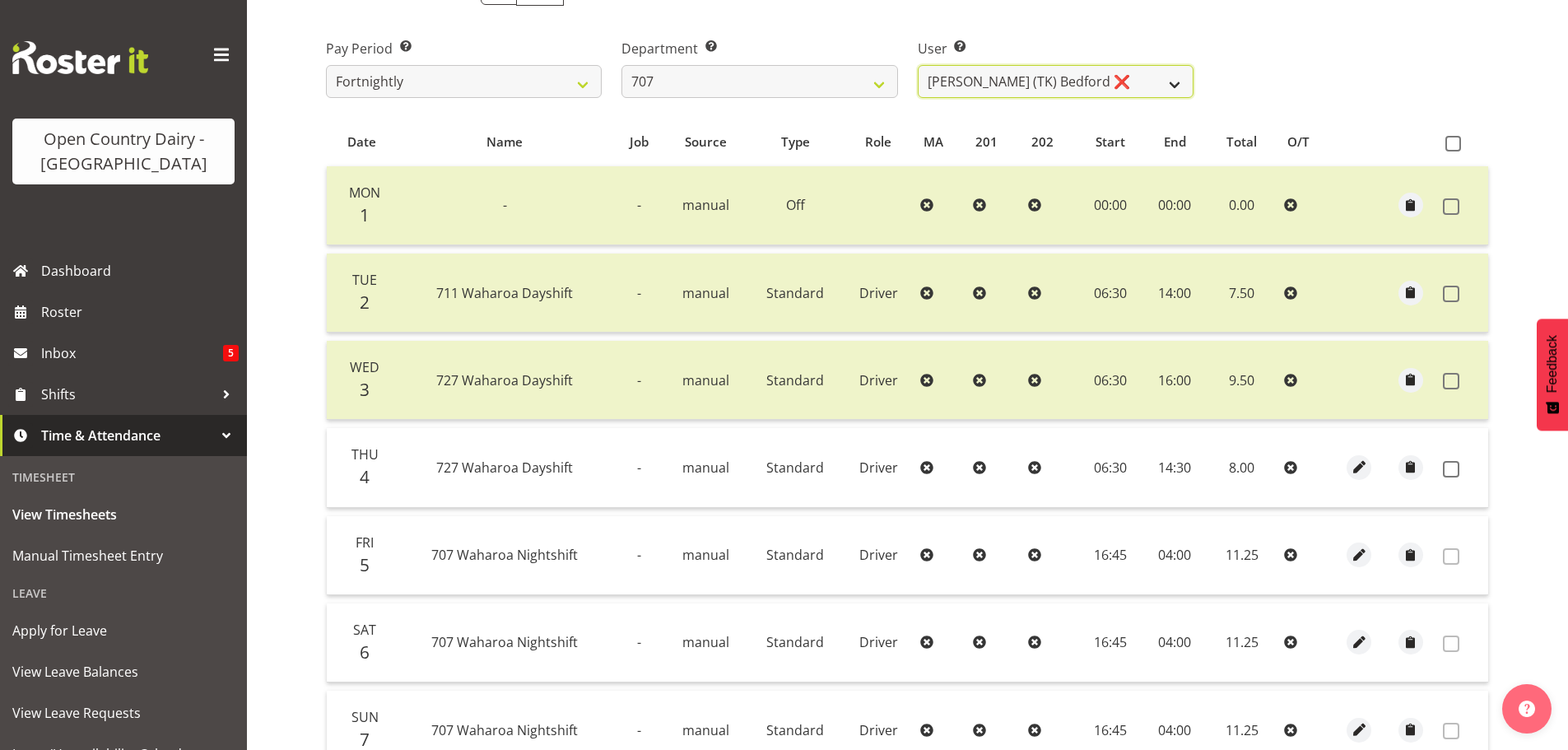
click at [1075, 81] on select "[PERSON_NAME] (TK) Bedford ❌ [PERSON_NAME] (Junior) ❌ [PERSON_NAME] ❌" at bounding box center [1055, 81] width 276 height 33
select select "8199"
click at [918, 65] on select "[PERSON_NAME] (TK) Bedford ❌ [PERSON_NAME] (Junior) ❌ [PERSON_NAME] ❌" at bounding box center [1055, 81] width 276 height 33
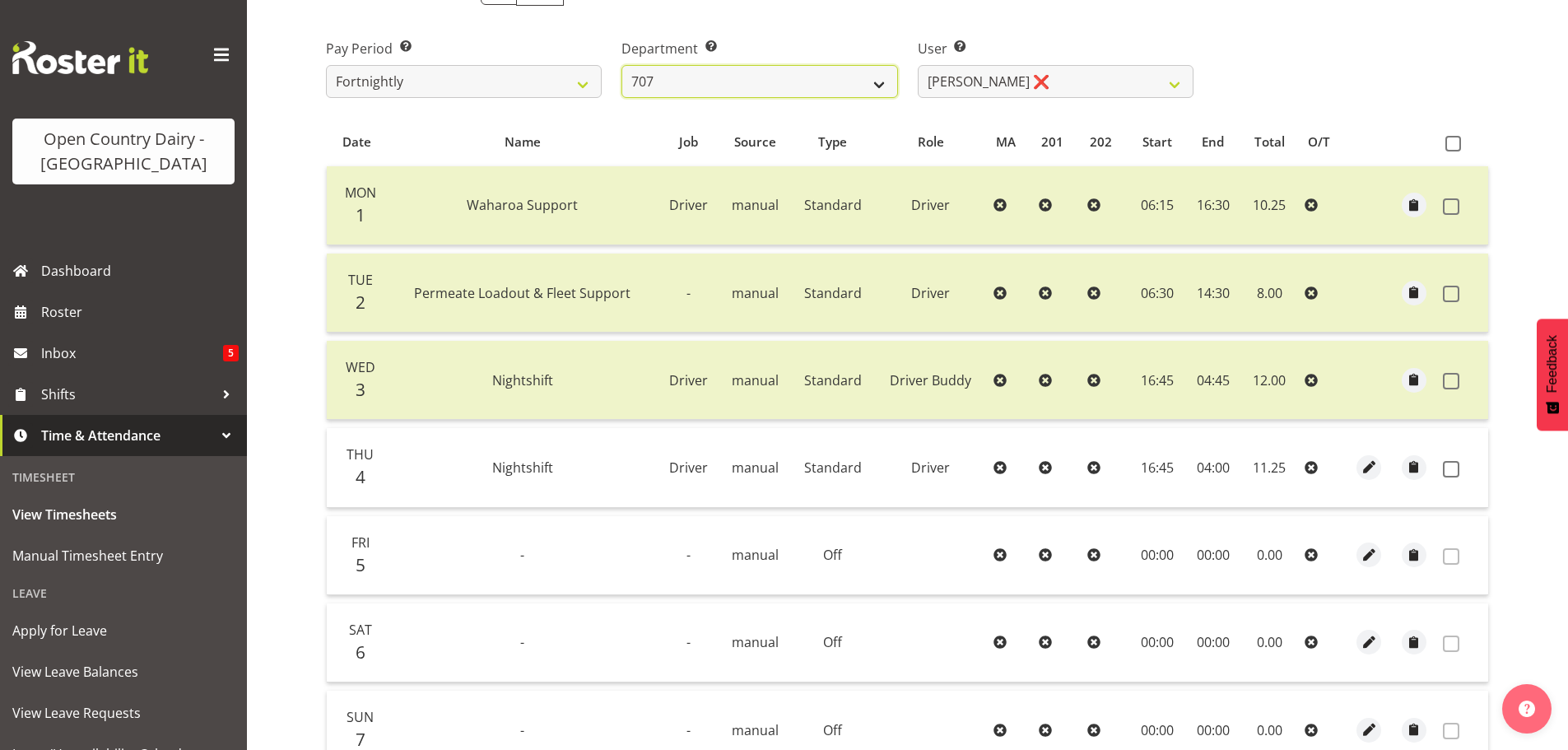
click at [832, 77] on select "701 702 703 704 705 706 707 708 709 710 711 712 713 714 715 716 717 718 719 720" at bounding box center [759, 81] width 276 height 33
select select "759"
click at [622, 65] on select "701 702 703 704 705 706 707 708 709 710 711 712 713 714 715 716 717 718 719 720" at bounding box center [759, 81] width 276 height 33
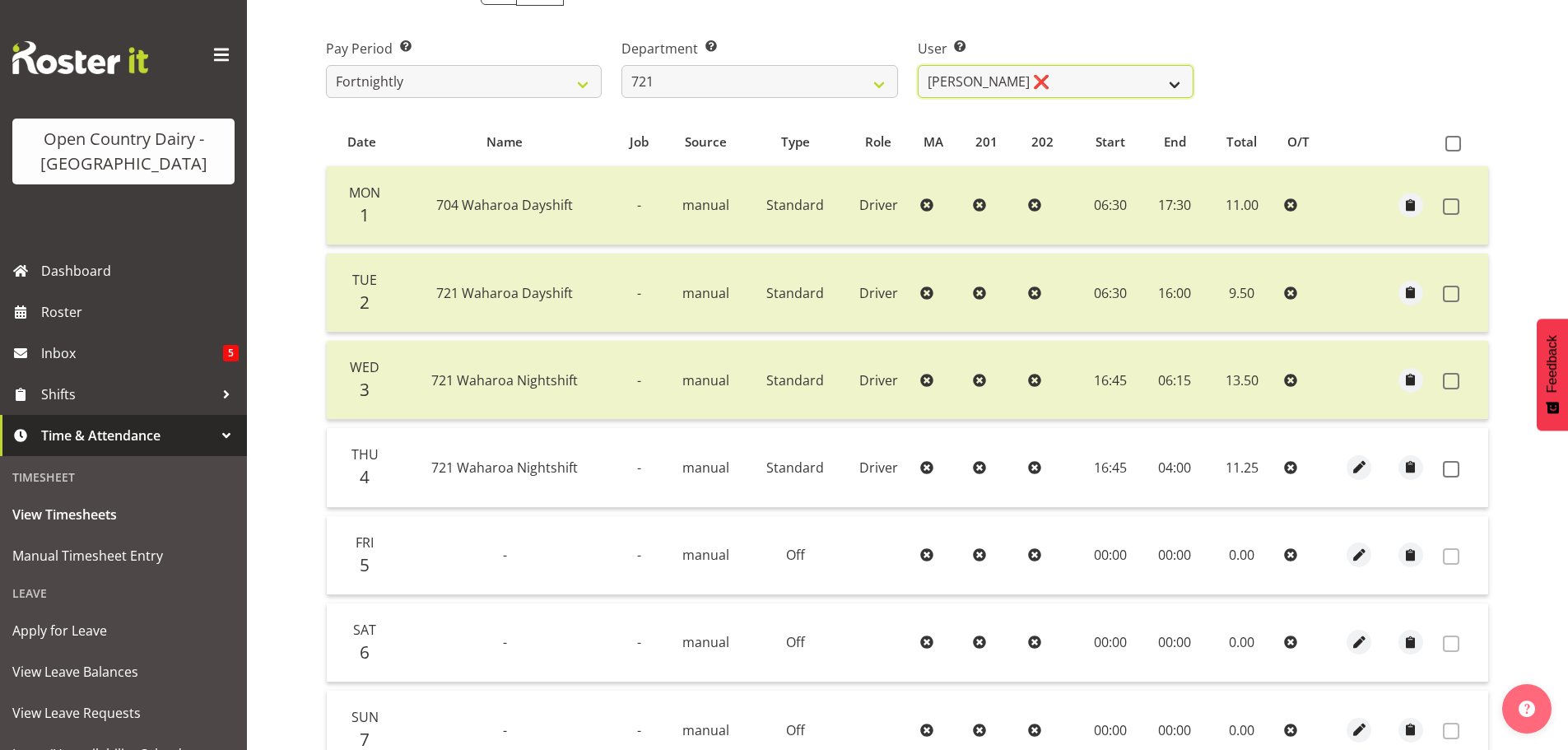
click at [1120, 80] on select "[PERSON_NAME] ❌ [PERSON_NAME] ❌ [PERSON_NAME] ❌" at bounding box center [1055, 81] width 276 height 33
select select "11708"
click at [918, 65] on select "[PERSON_NAME] ❌ [PERSON_NAME] ❌ [PERSON_NAME] ❌" at bounding box center [1055, 81] width 276 height 33
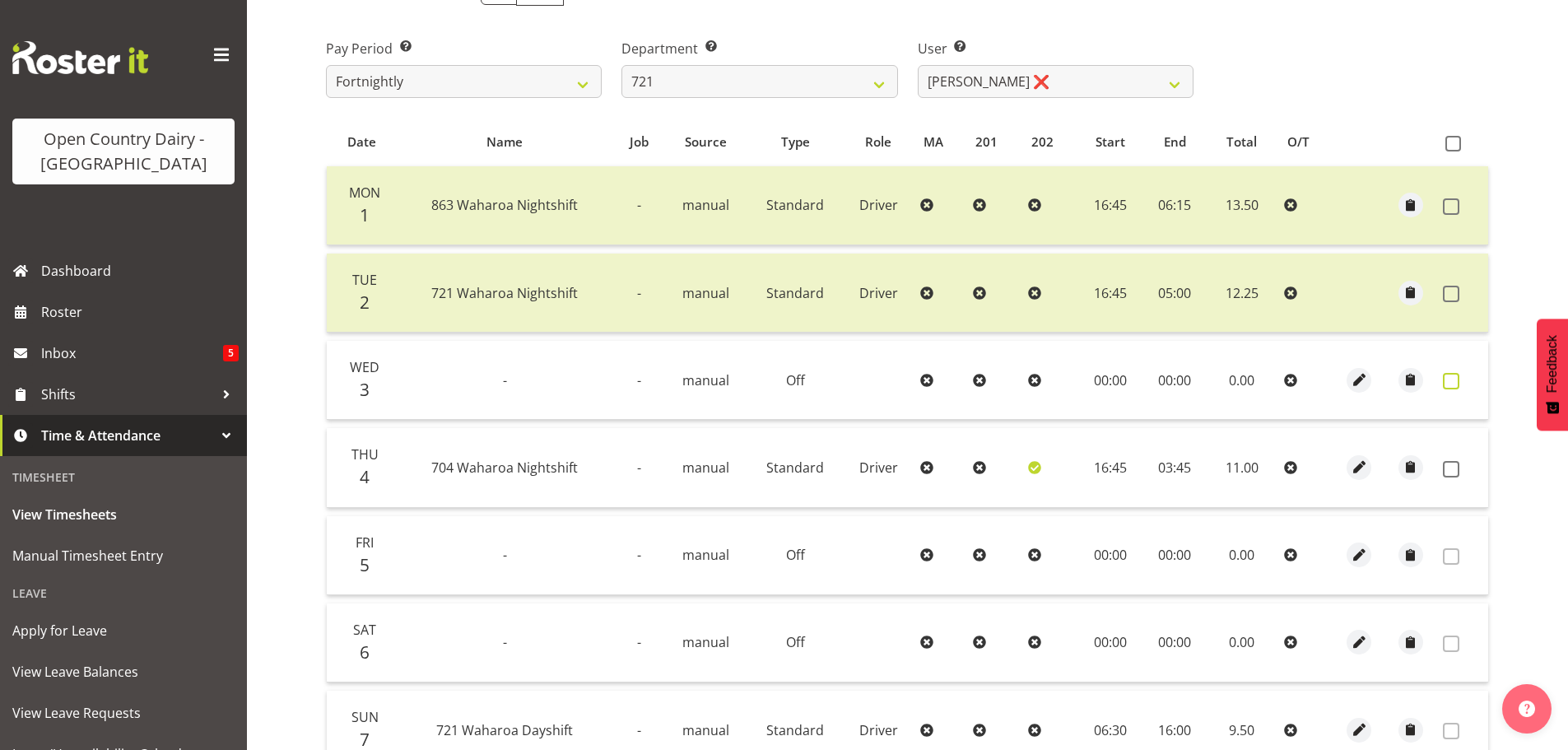
click at [1459, 380] on span at bounding box center [1452, 381] width 17 height 17
checkbox input "true"
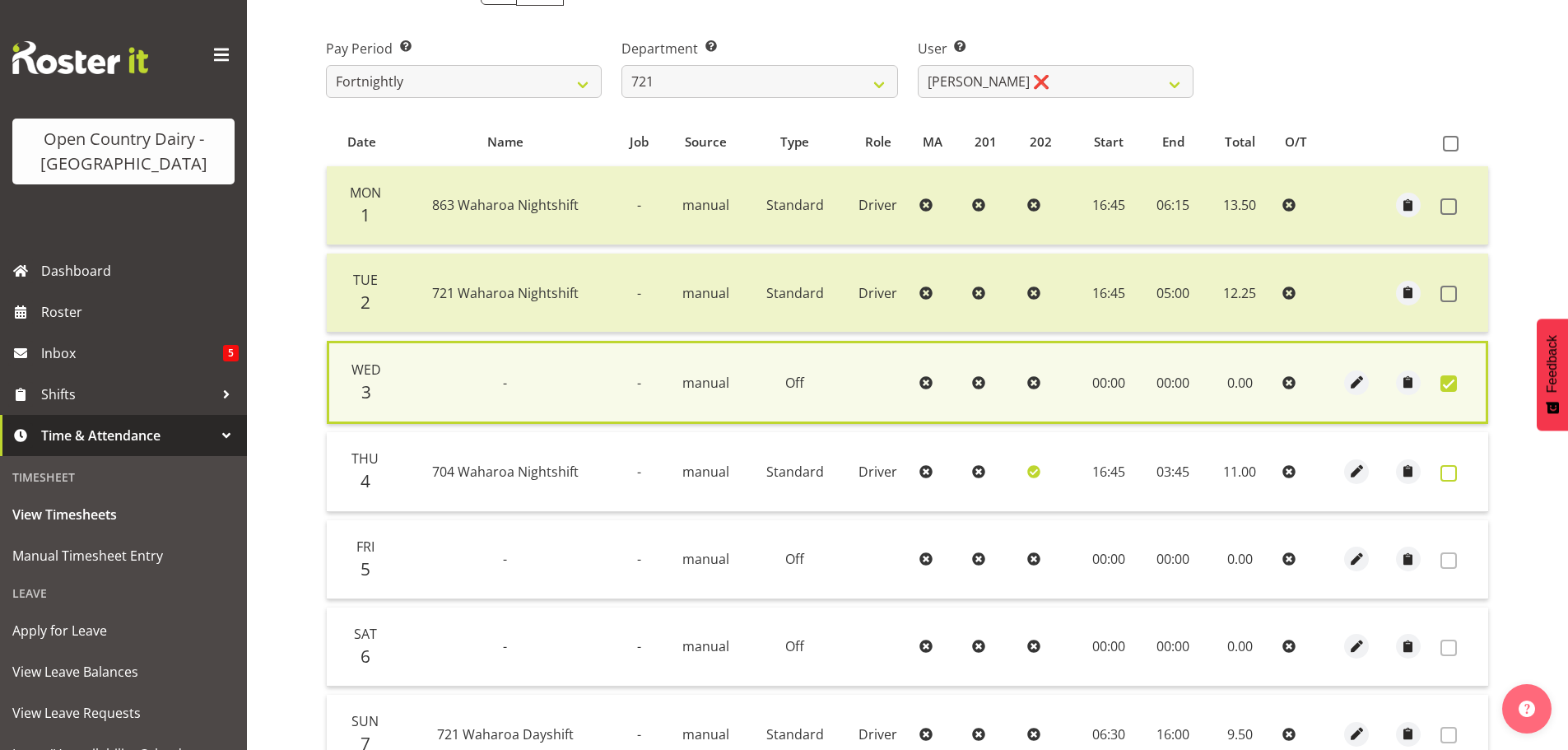
click at [1456, 472] on span at bounding box center [1449, 473] width 17 height 17
checkbox input "true"
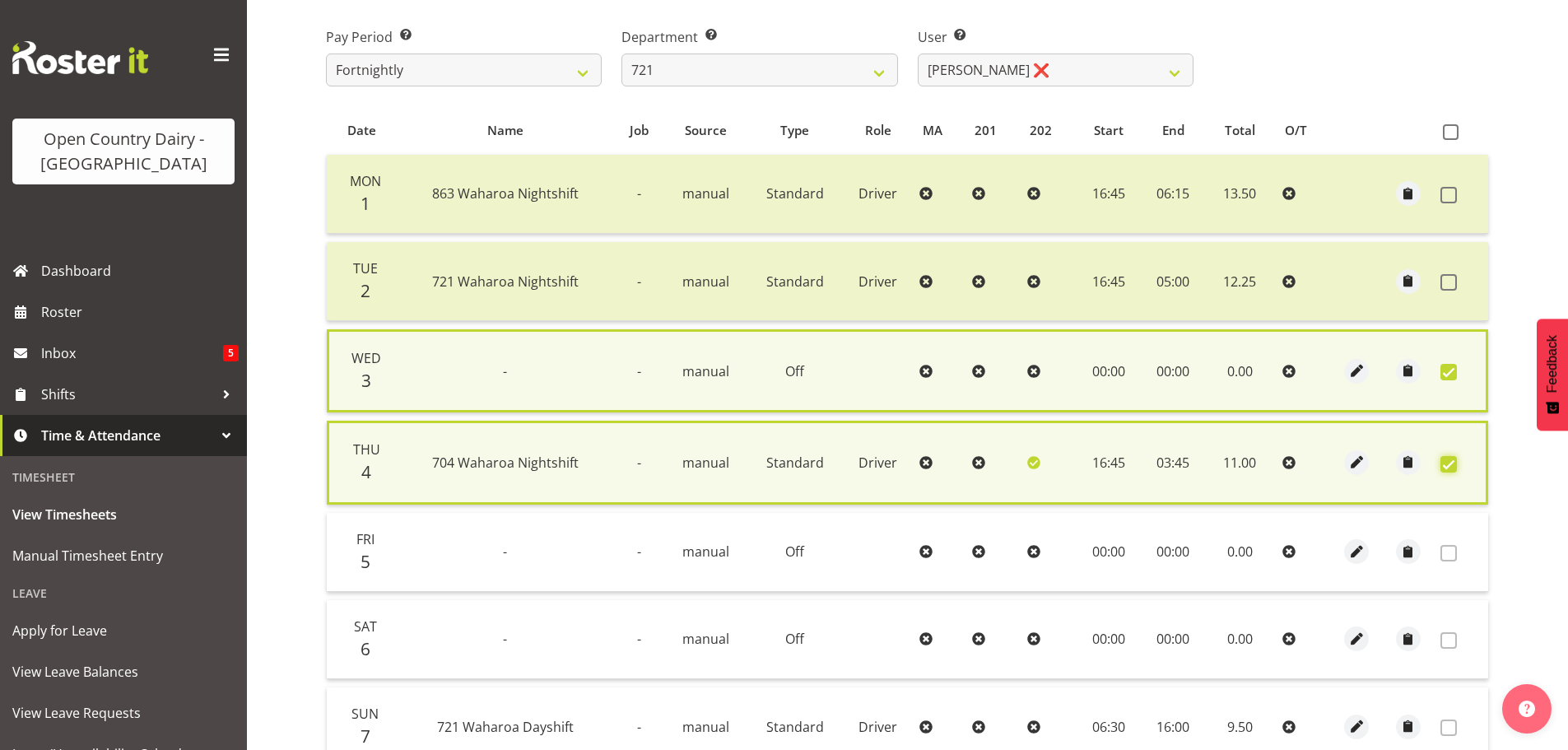
scroll to position [422, 0]
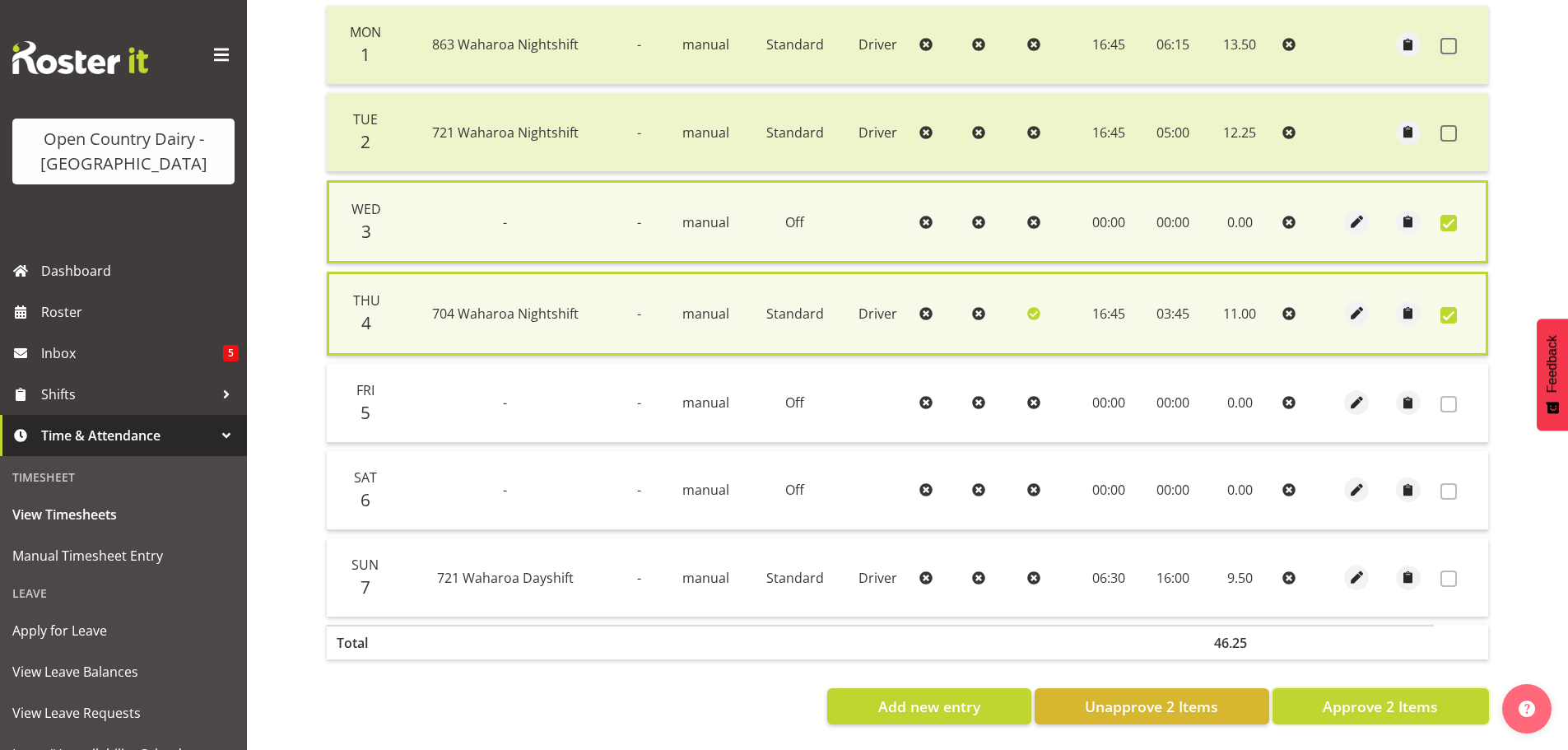
click at [1384, 702] on span "Approve 2 Items" at bounding box center [1381, 706] width 116 height 22
checkbox input "false"
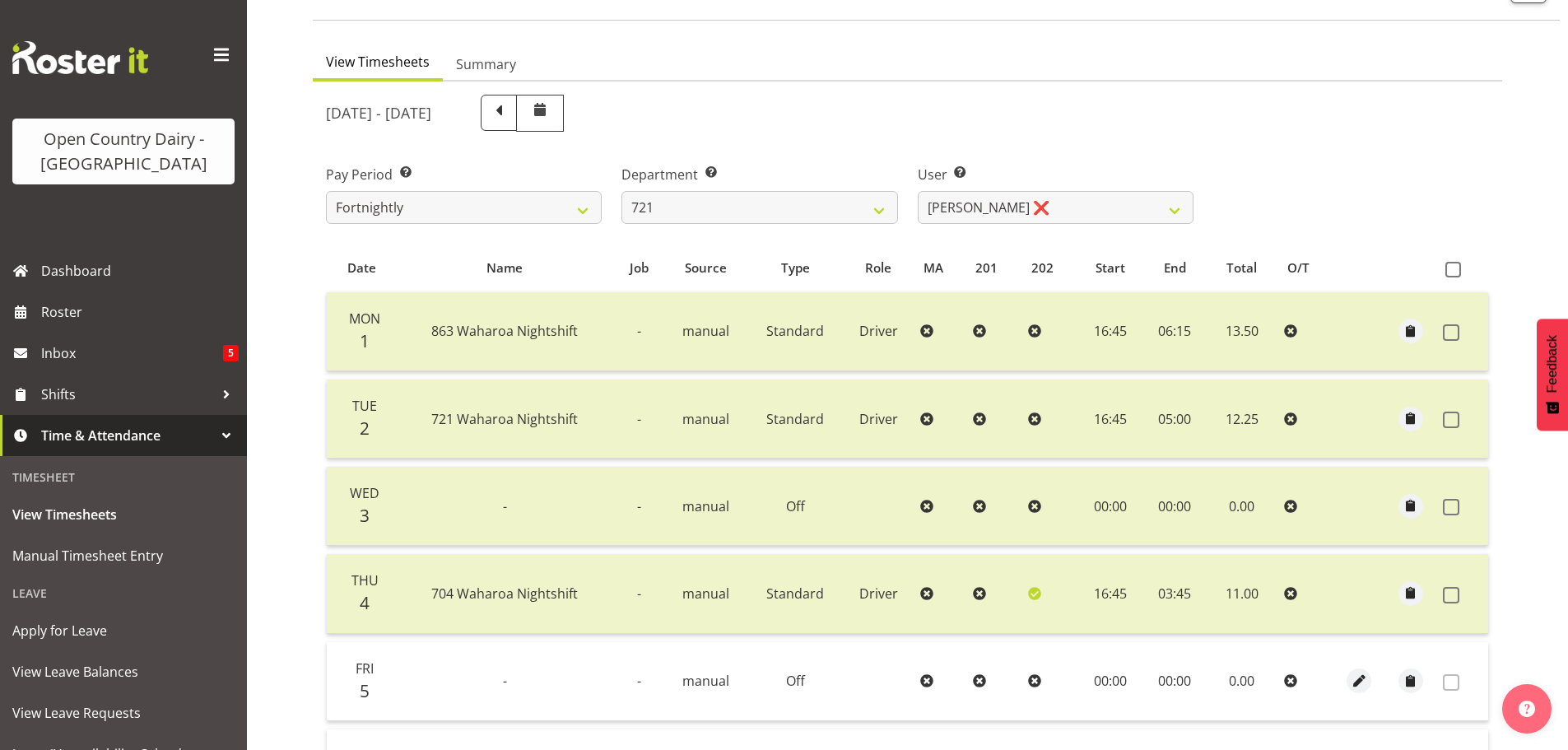
scroll to position [2, 0]
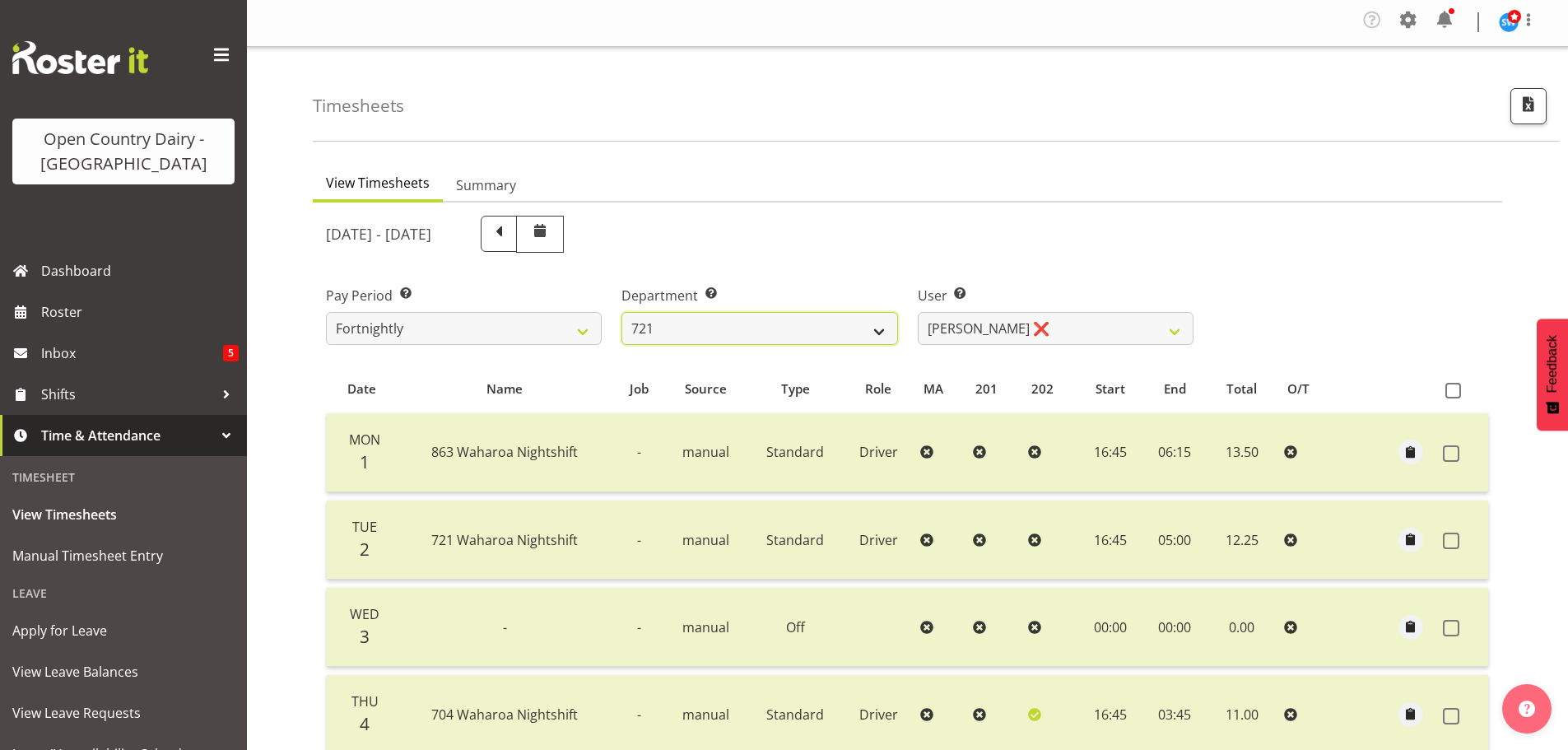
click at [692, 330] on select "701 702 703 704 705 706 707 708 709 710 711 712 713 714 715 716 717 718 719 720" at bounding box center [759, 328] width 276 height 33
drag, startPoint x: 692, startPoint y: 330, endPoint x: 680, endPoint y: 102, distance: 228.3
click at [680, 102] on div "Timesheets" at bounding box center [936, 94] width 1247 height 95
click at [780, 334] on select "701 702 703 704 705 706 707 708 709 710 711 712 713 714 715 716 717 718 719 720" at bounding box center [759, 328] width 276 height 33
select select "716"
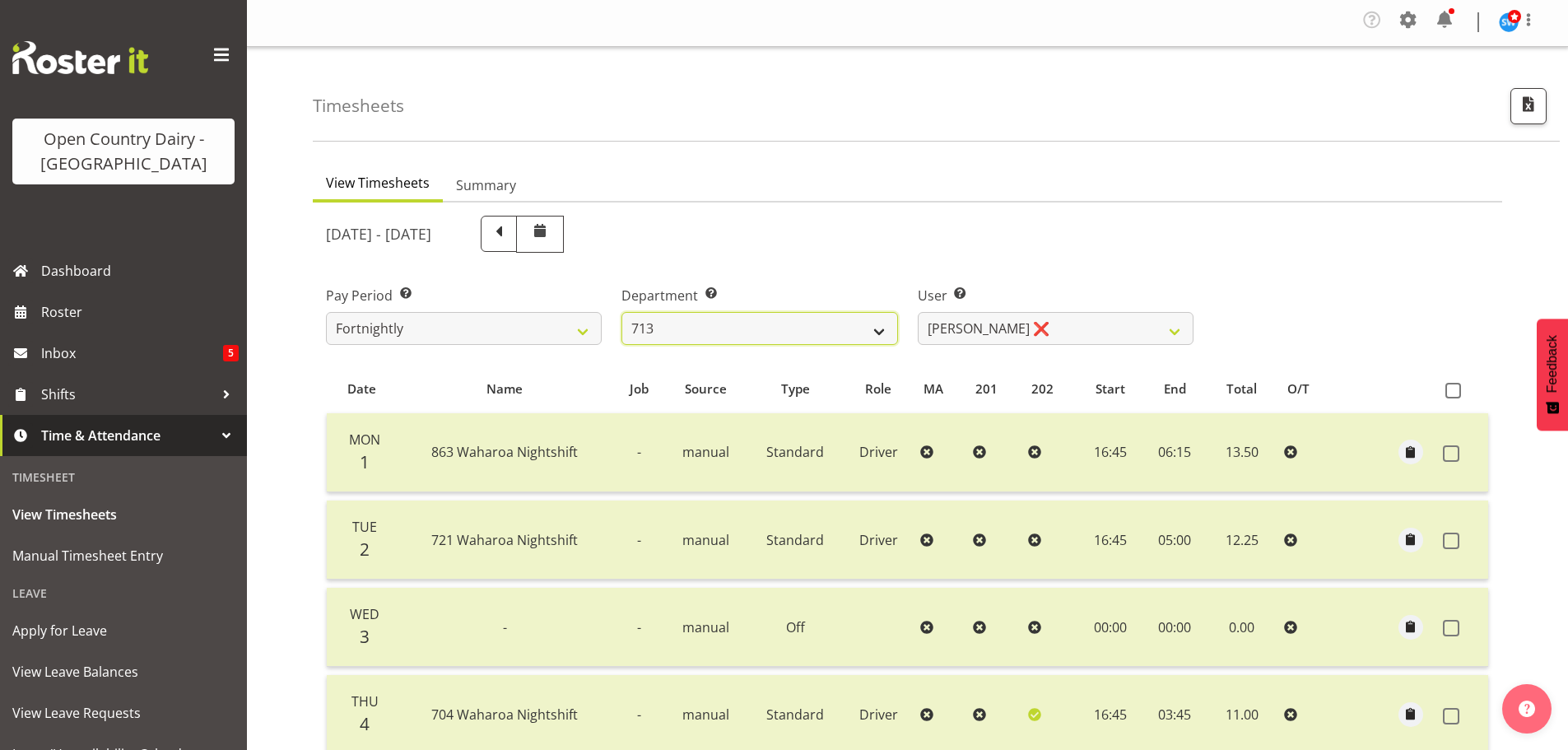
click at [622, 312] on select "701 702 703 704 705 706 707 708 709 710 711 712 713 714 715 716 717 718 719 720" at bounding box center [759, 328] width 276 height 33
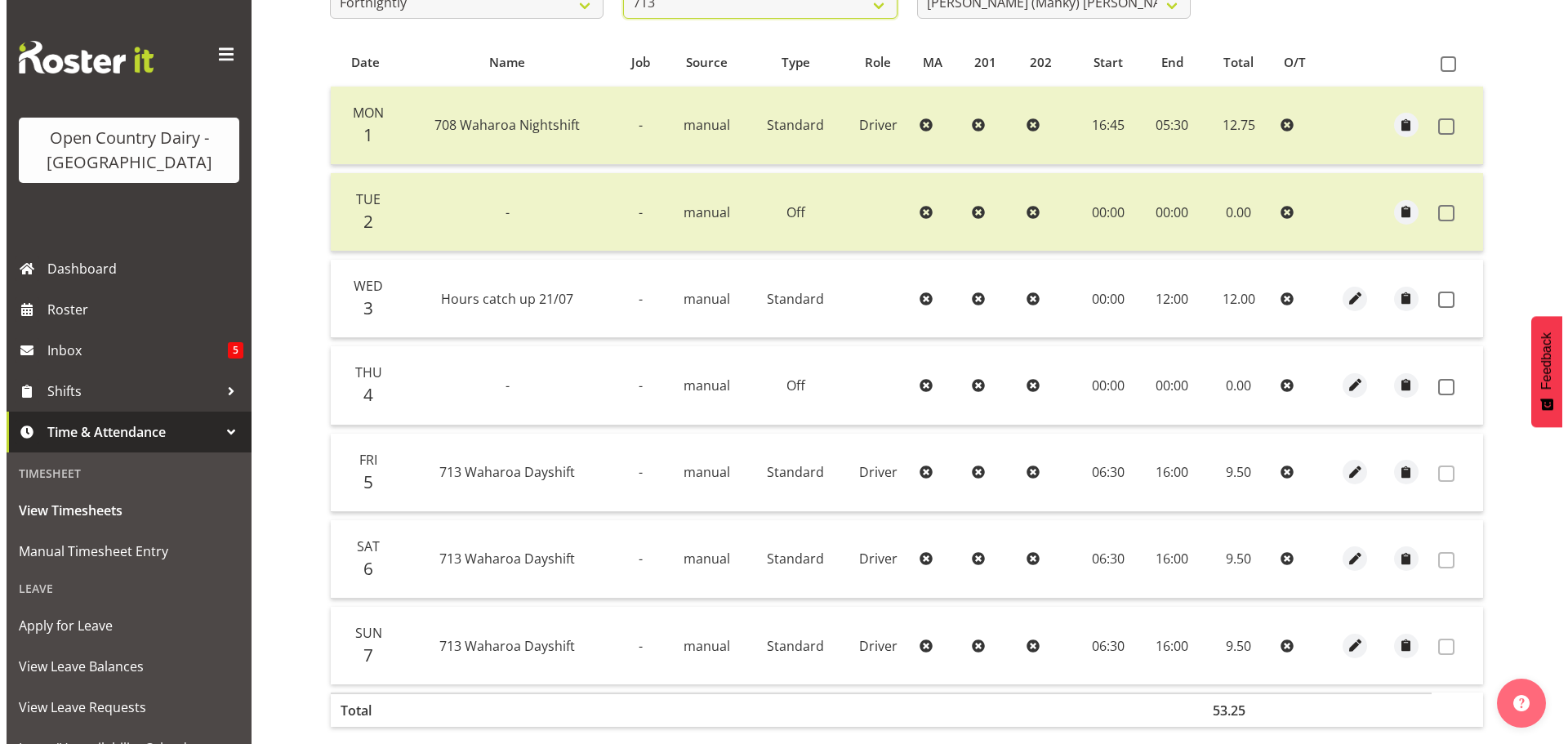
scroll to position [247, 0]
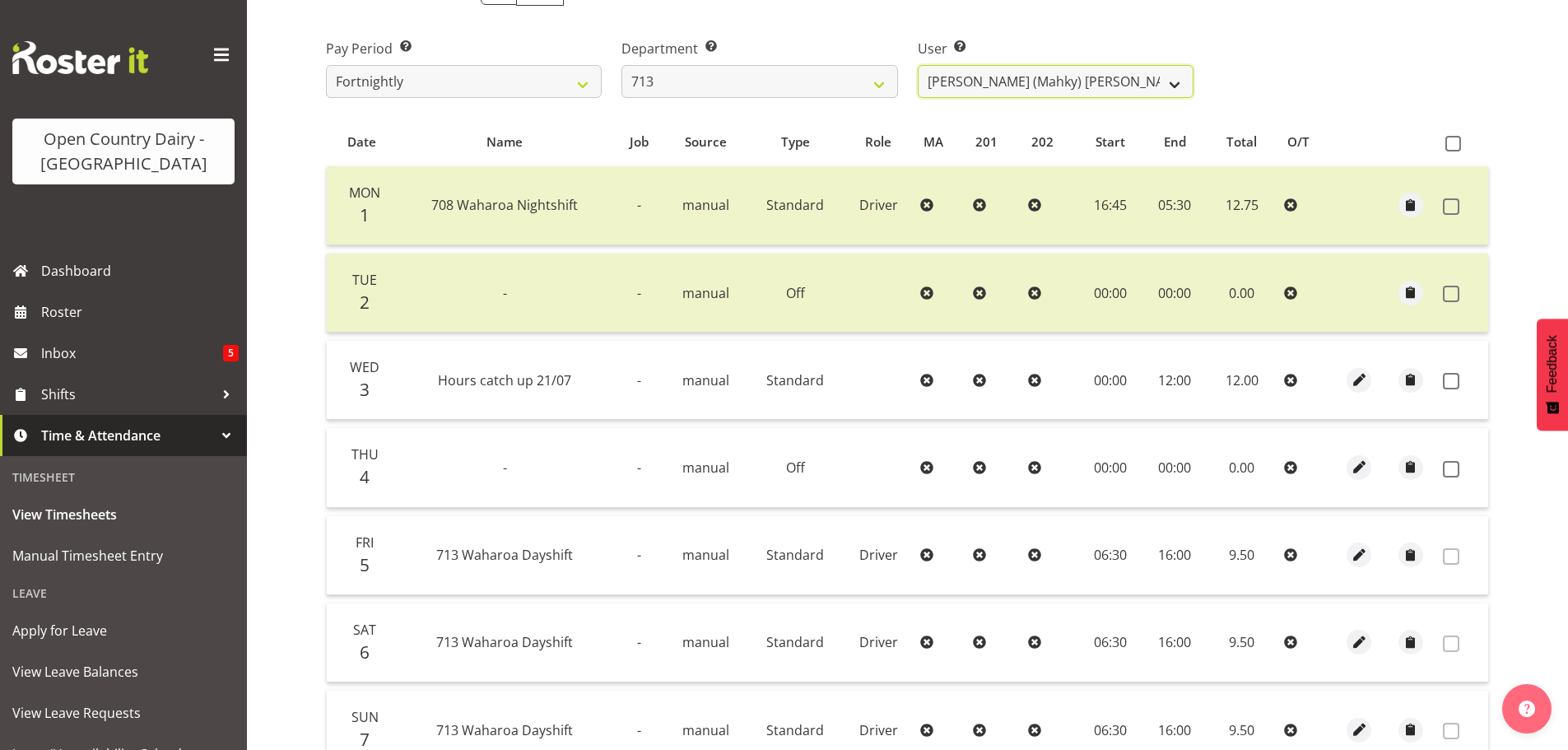
click at [1141, 80] on select "[PERSON_NAME] (Mahky) [PERSON_NAME] ❌ [PERSON_NAME] ❌ [PERSON_NAME] ❌" at bounding box center [1055, 81] width 276 height 33
select select "10300"
click at [918, 65] on select "[PERSON_NAME] (Mahky) [PERSON_NAME] ❌ [PERSON_NAME] ❌ [PERSON_NAME] ❌" at bounding box center [1055, 81] width 276 height 33
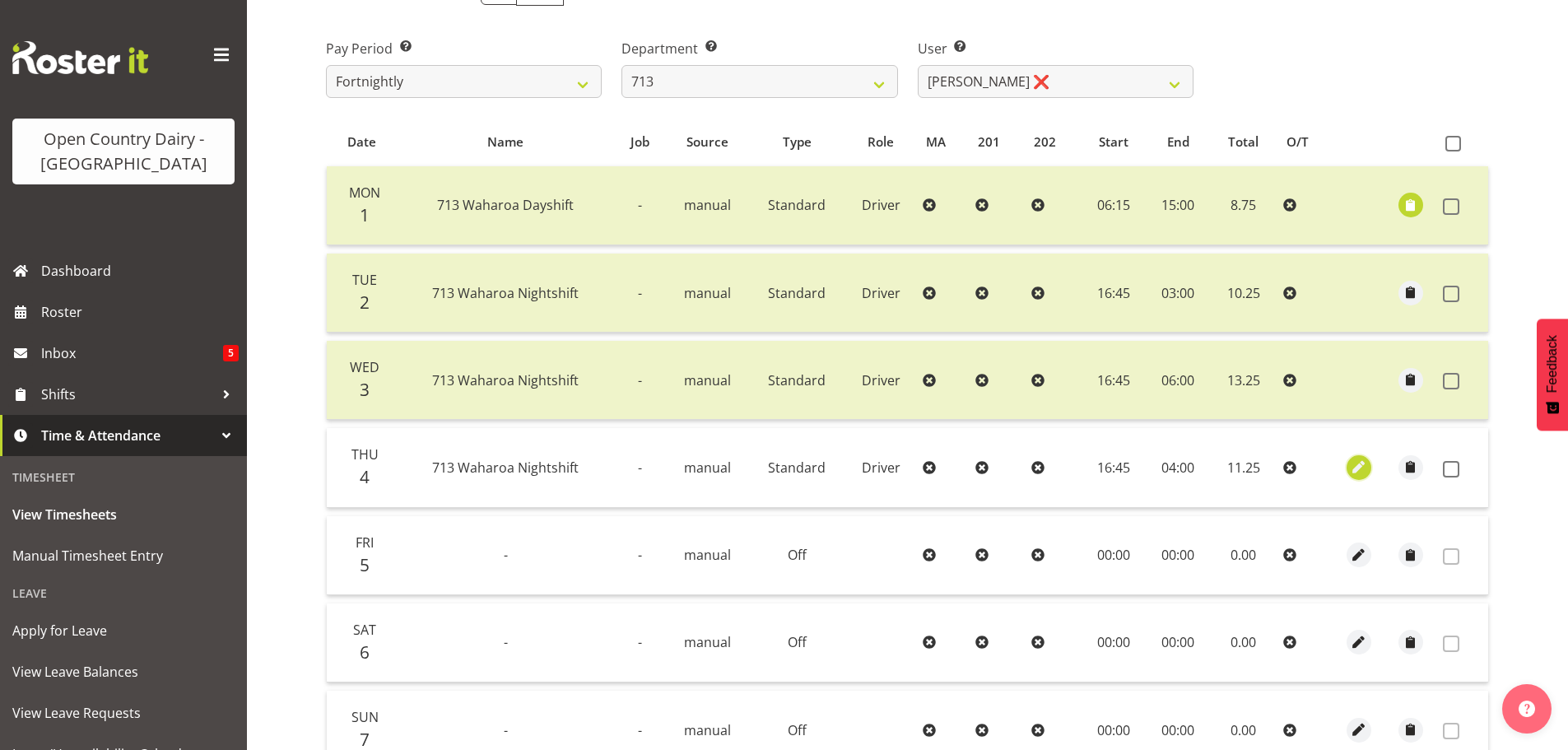
click at [1358, 465] on span "button" at bounding box center [1358, 467] width 19 height 19
select select "Standard"
select select "8"
select select "2025"
select select "4"
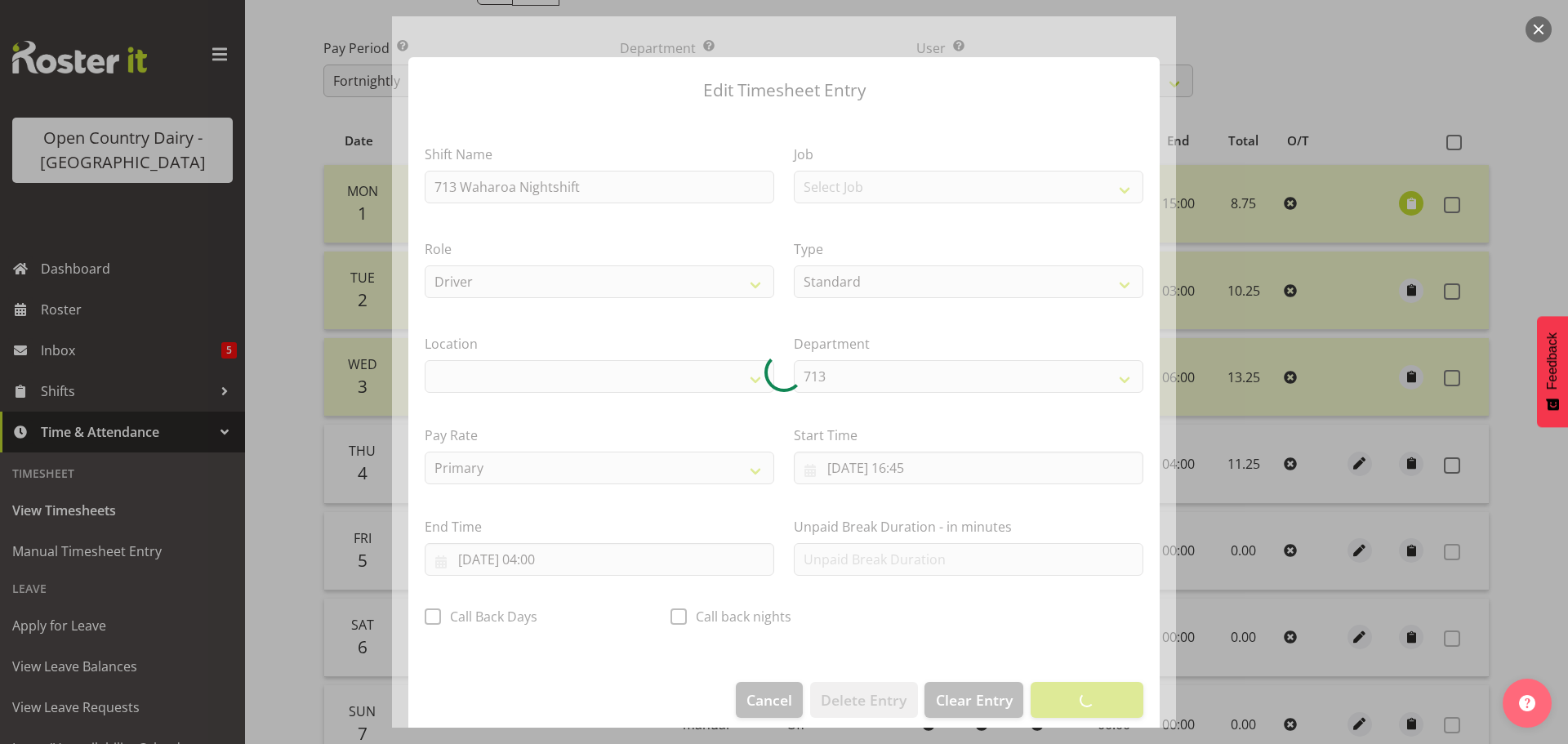
select select "1054"
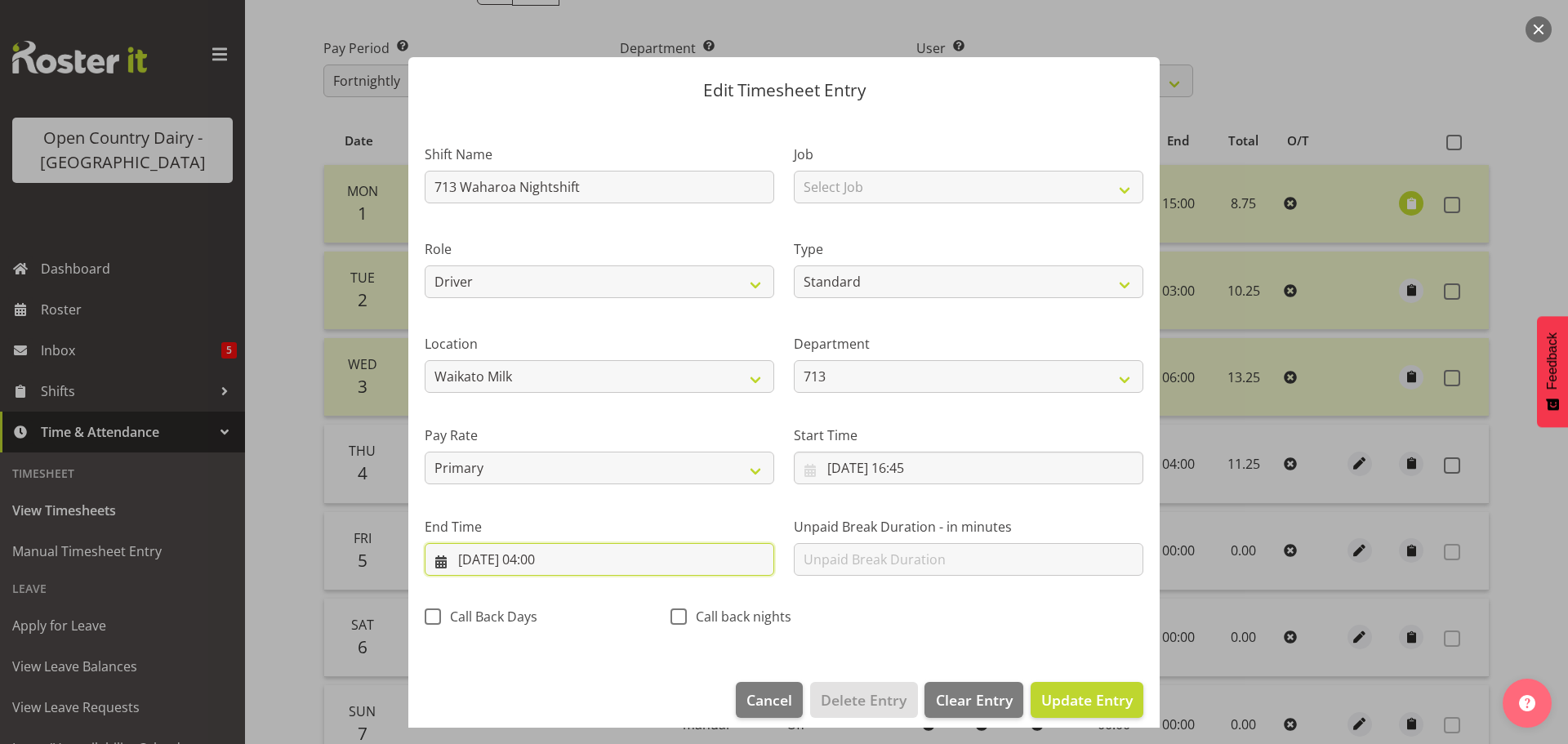
click at [539, 565] on input "[DATE] 04:00" at bounding box center [599, 559] width 349 height 32
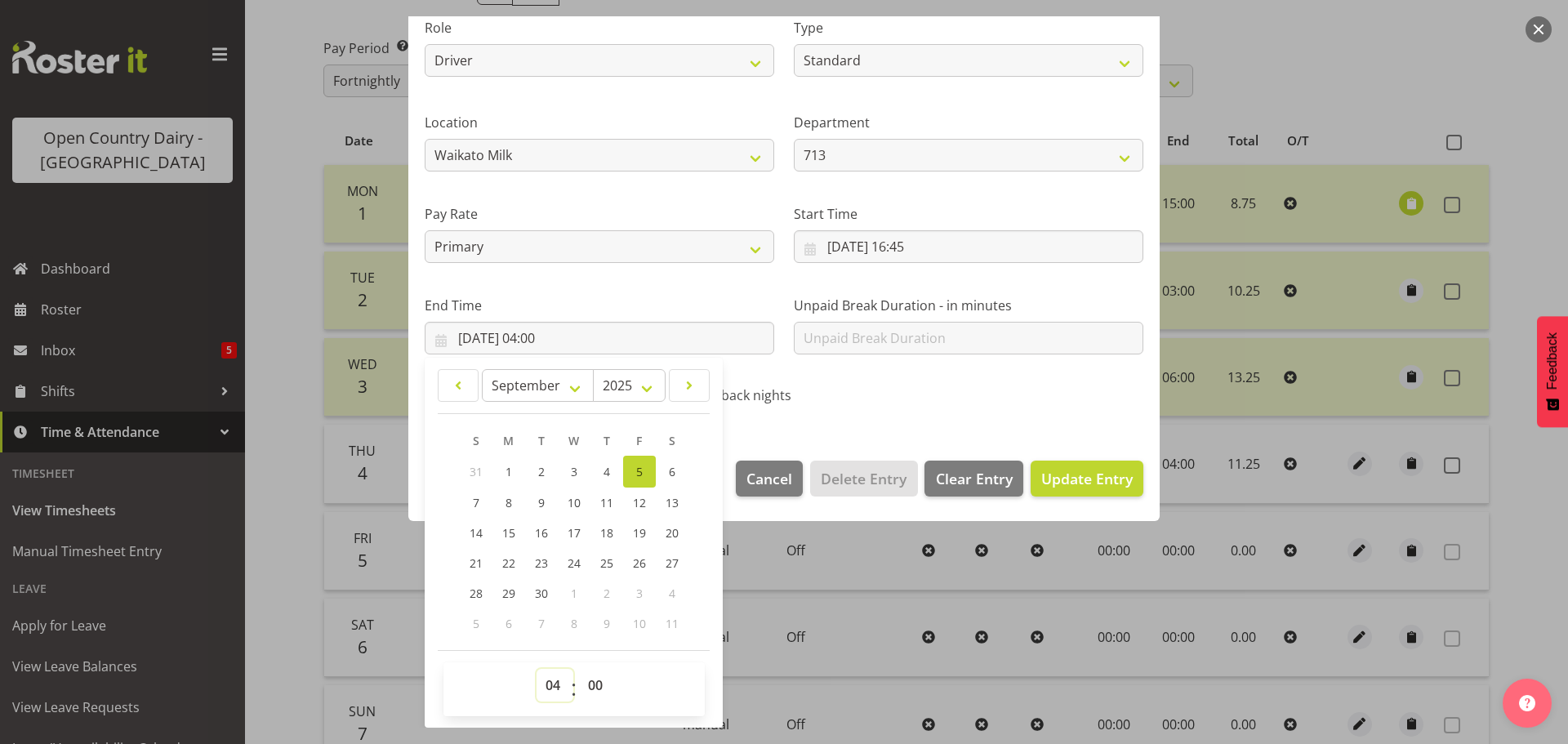
click at [561, 684] on select "00 01 02 03 04 05 06 07 08 09 10 11 12 13 14 15 16 17 18 19 20 21 22 23" at bounding box center [555, 685] width 37 height 32
select select "3"
click at [536, 669] on select "00 01 02 03 04 05 06 07 08 09 10 11 12 13 14 15 16 17 18 19 20 21 22 23" at bounding box center [555, 685] width 37 height 32
type input "[DATE] 03:00"
click at [595, 682] on select "00 01 02 03 04 05 06 07 08 09 10 11 12 13 14 15 16 17 18 19 20 21 22 23 24 25 2…" at bounding box center [598, 685] width 37 height 32
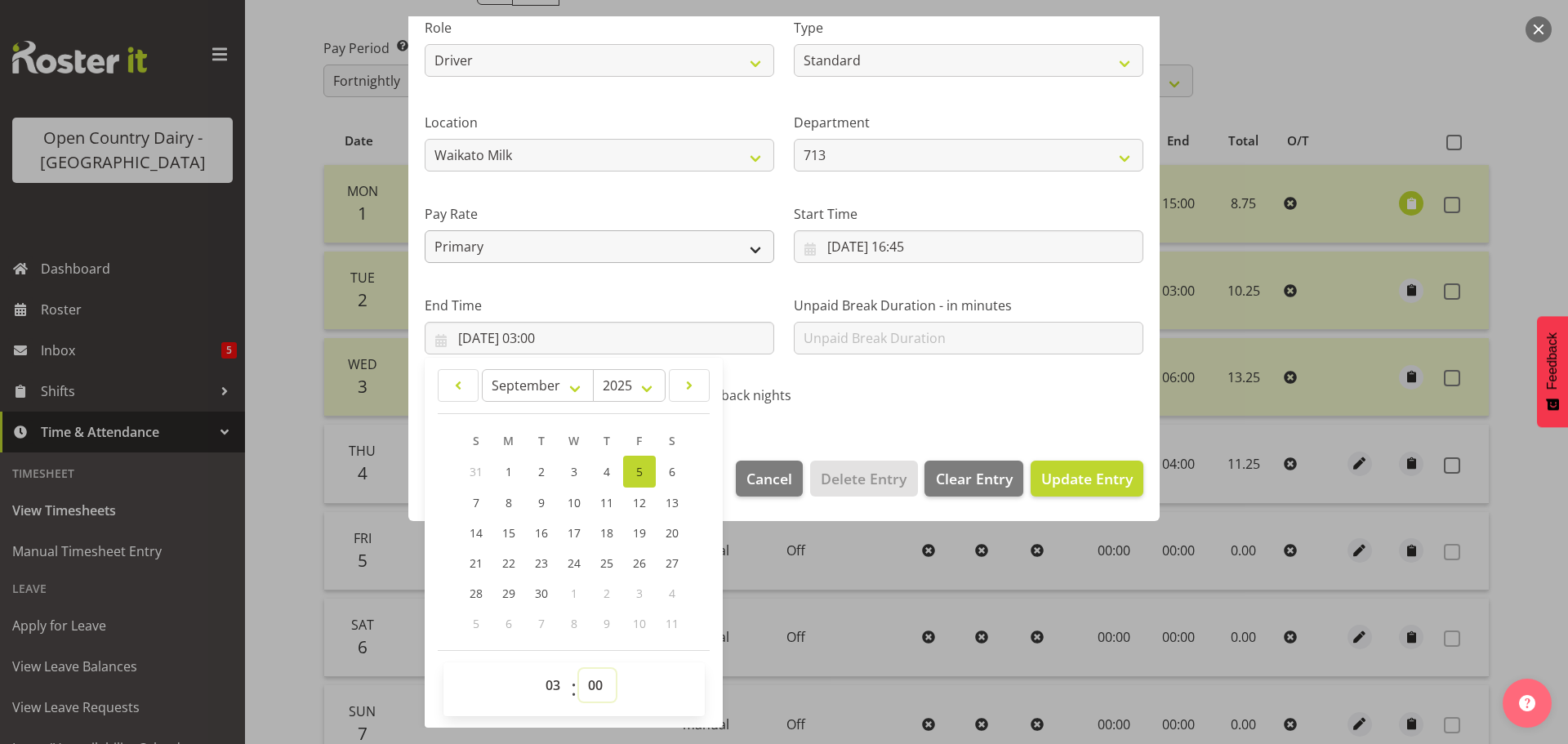
select select "45"
click at [579, 669] on select "00 01 02 03 04 05 06 07 08 09 10 11 12 13 14 15 16 17 18 19 20 21 22 23 24 25 2…" at bounding box center [598, 685] width 37 height 32
type input "[DATE] 03:45"
click at [1077, 479] on span "Update Entry" at bounding box center [1087, 479] width 91 height 20
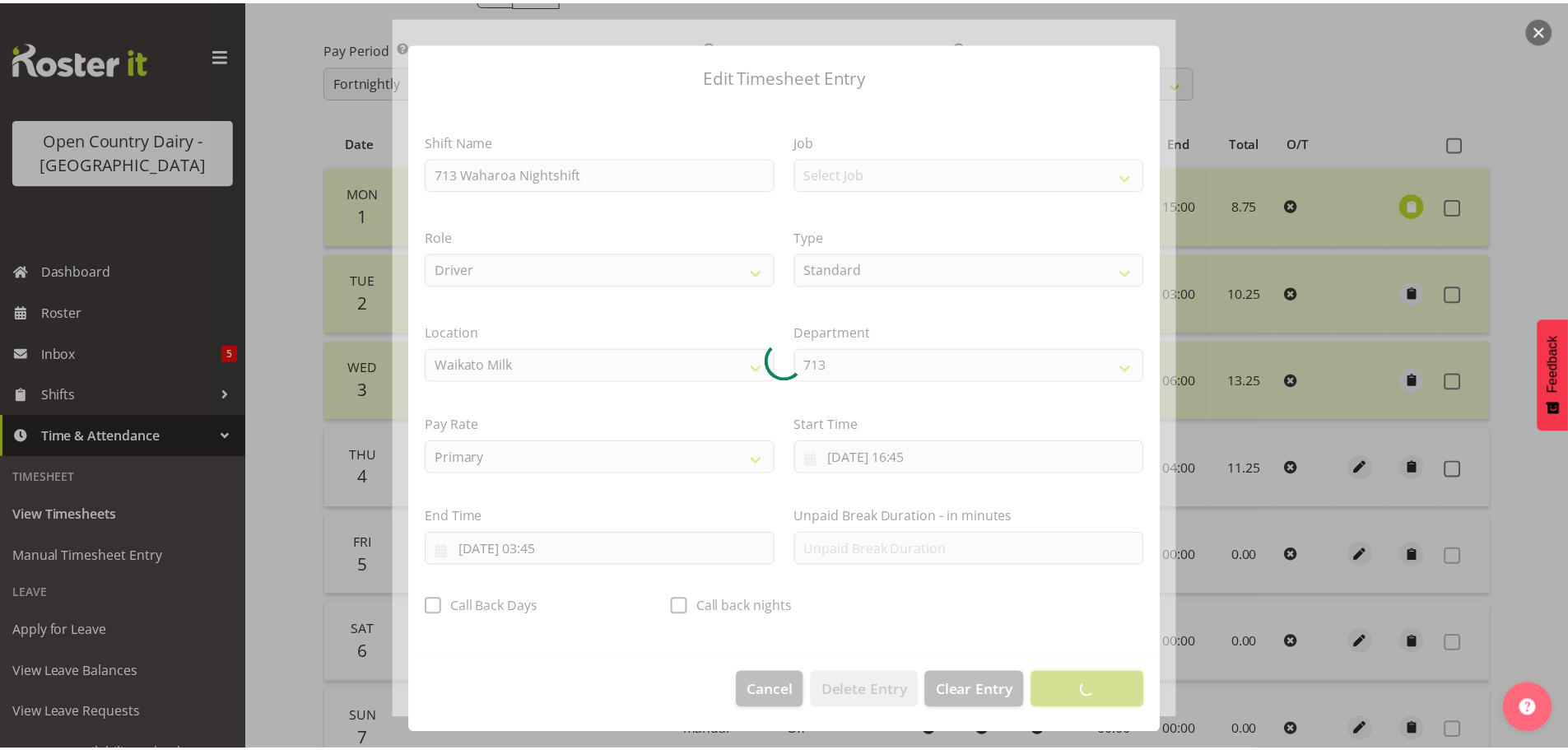
scroll to position [15, 0]
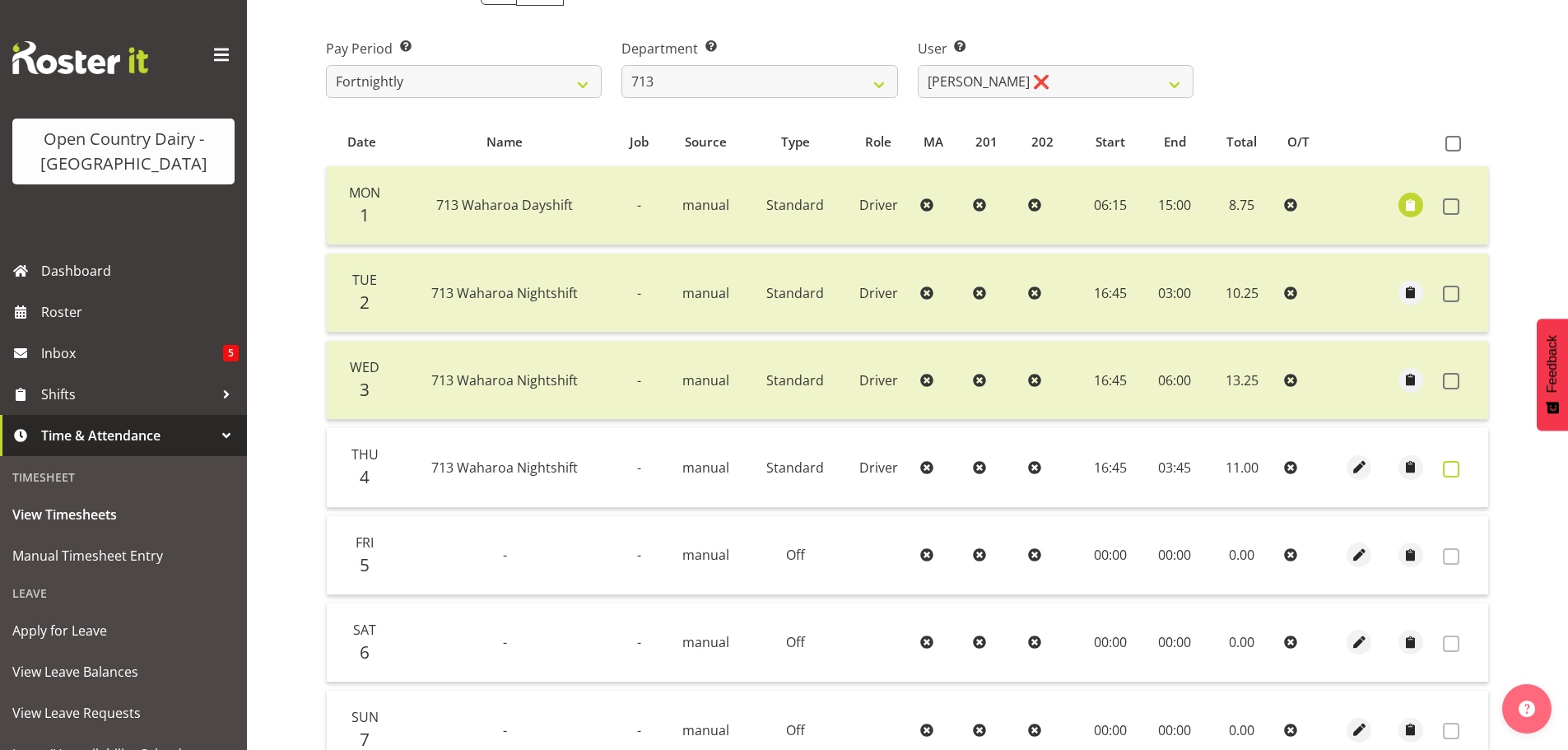
click at [1448, 468] on span at bounding box center [1452, 469] width 17 height 17
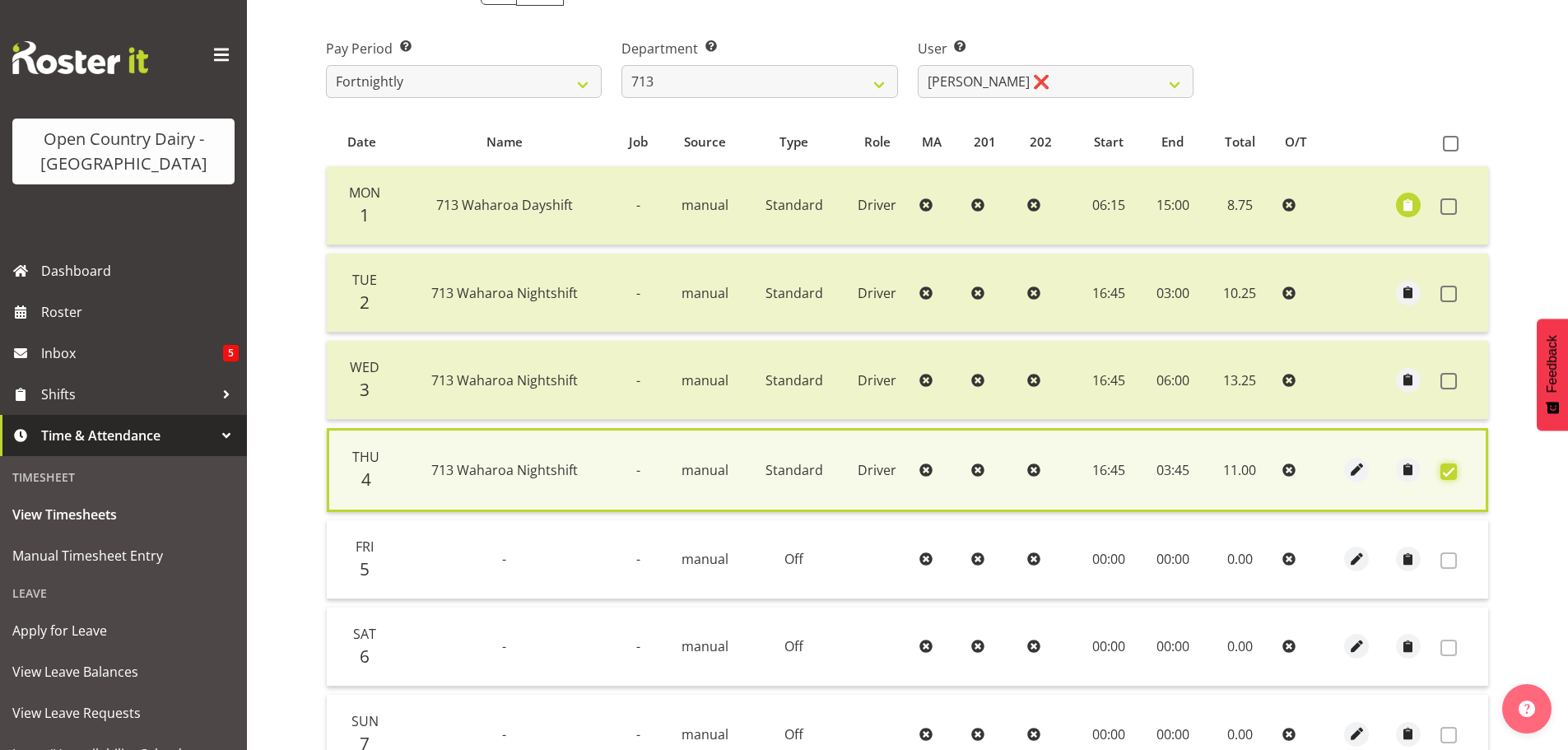
scroll to position [417, 0]
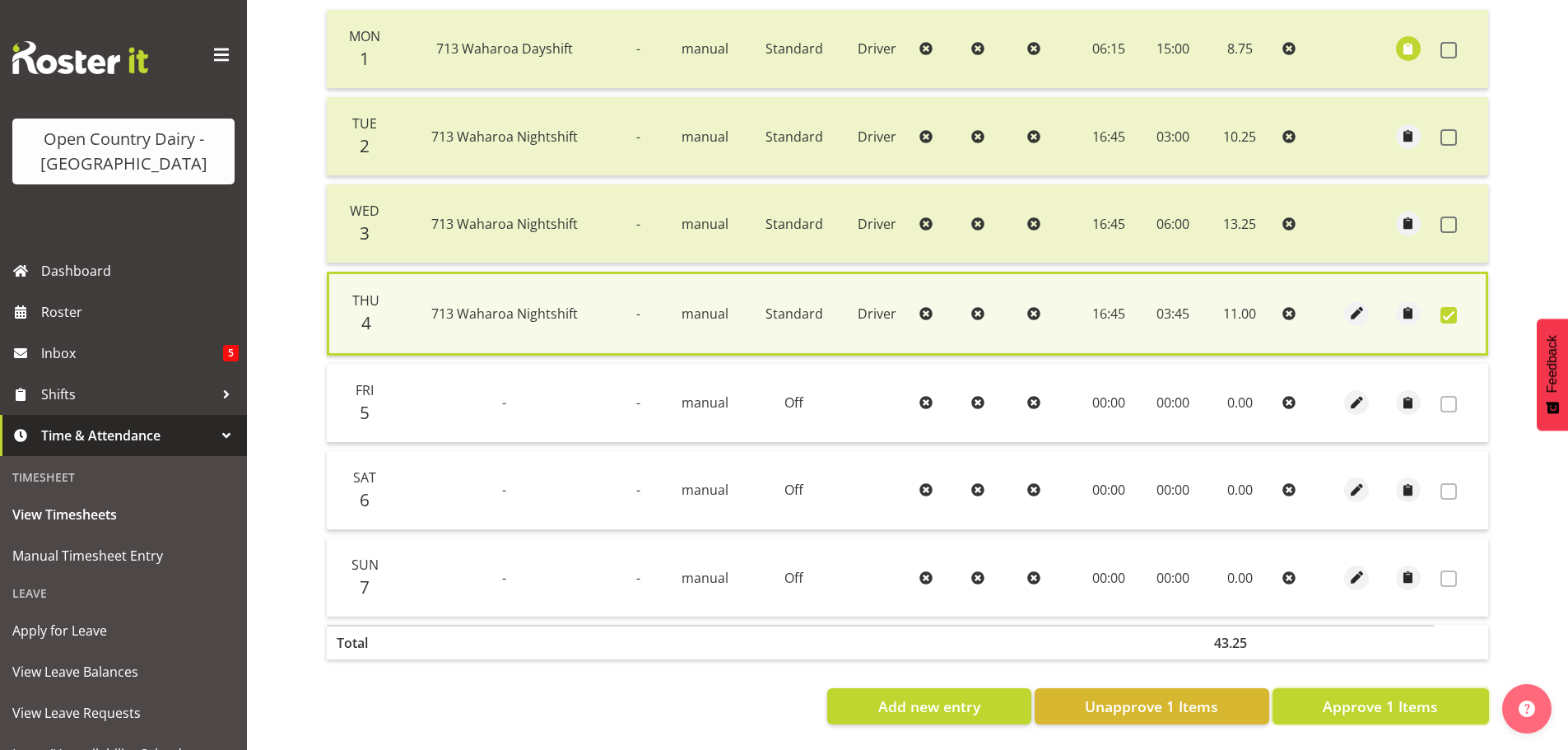
click at [1453, 697] on button "Approve 1 Items" at bounding box center [1381, 706] width 216 height 36
checkbox input "false"
